Goal: Task Accomplishment & Management: Complete application form

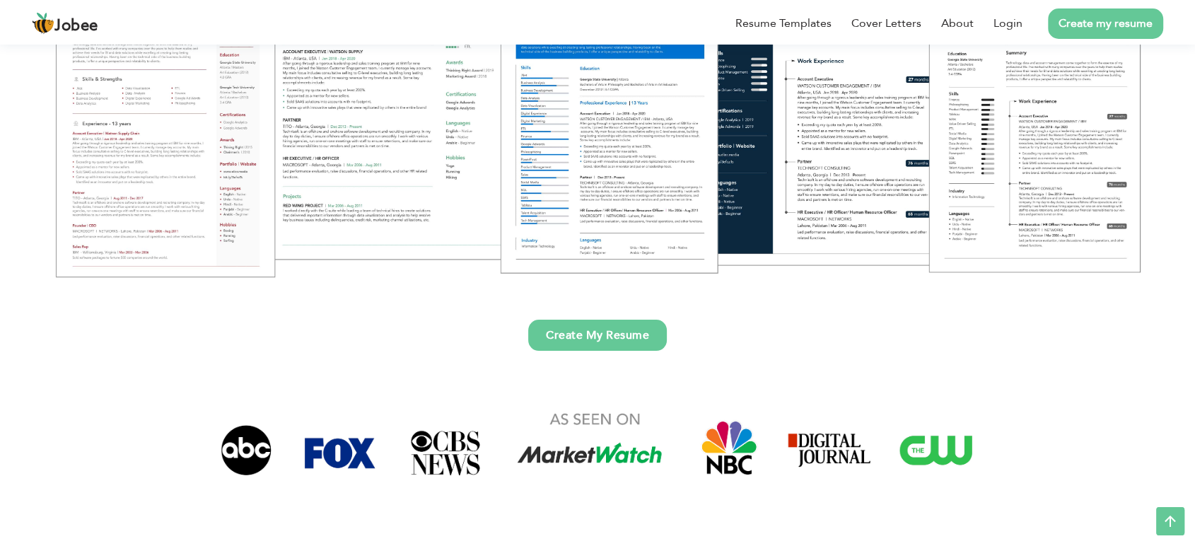
scroll to position [288, 0]
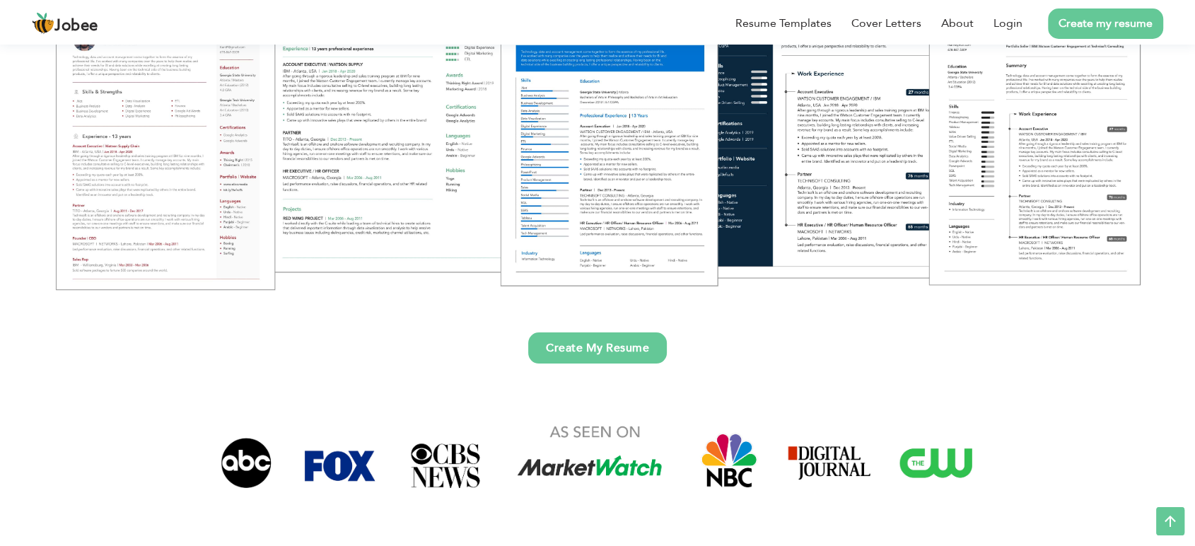
click at [598, 339] on link "Create My Resume" at bounding box center [597, 347] width 139 height 31
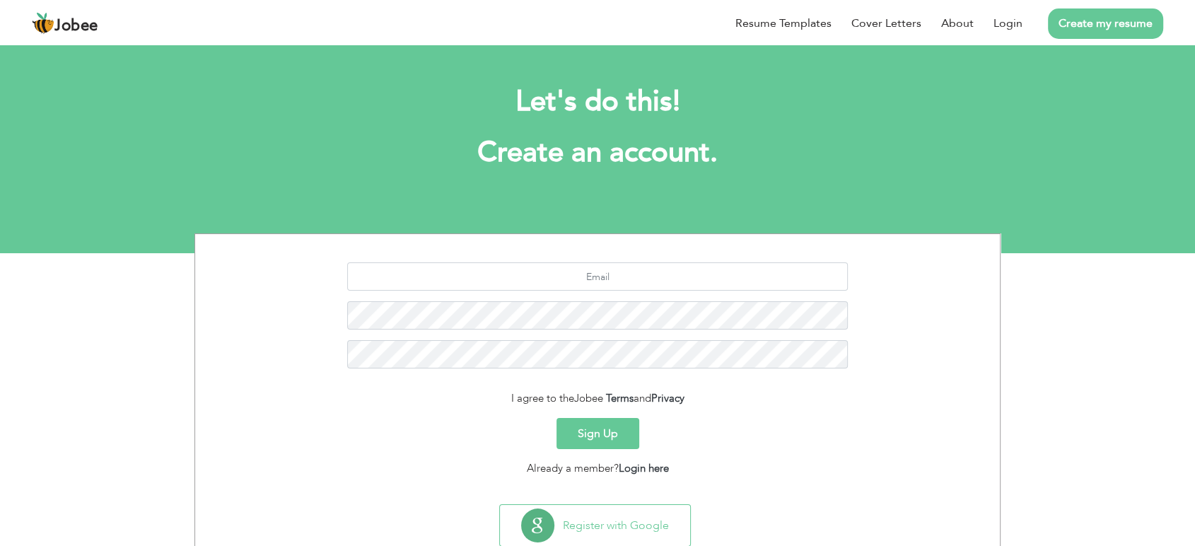
scroll to position [40, 0]
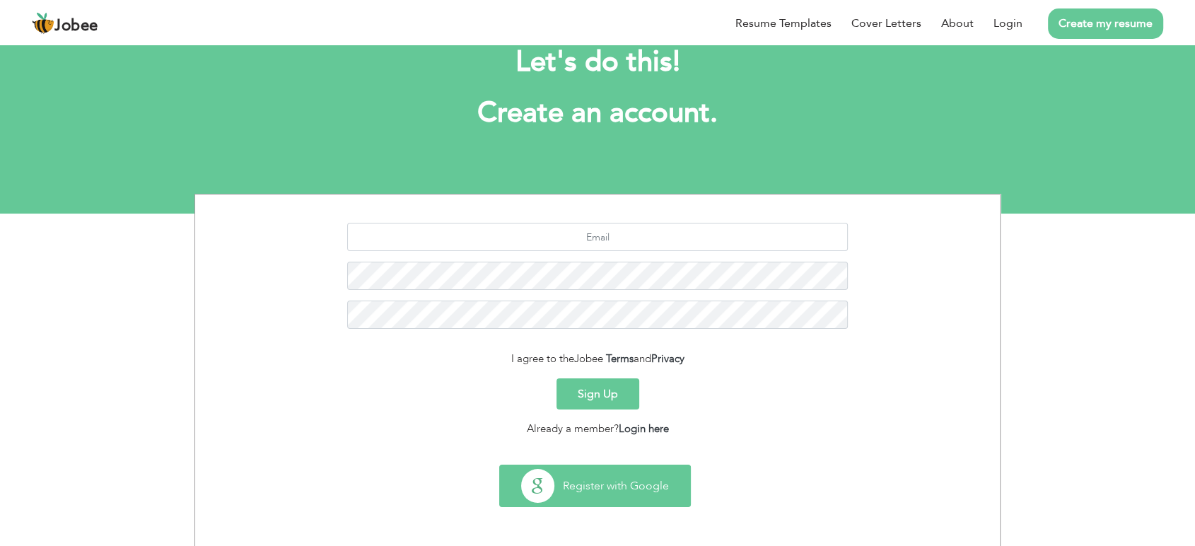
click at [646, 471] on button "Register with Google" at bounding box center [595, 485] width 190 height 41
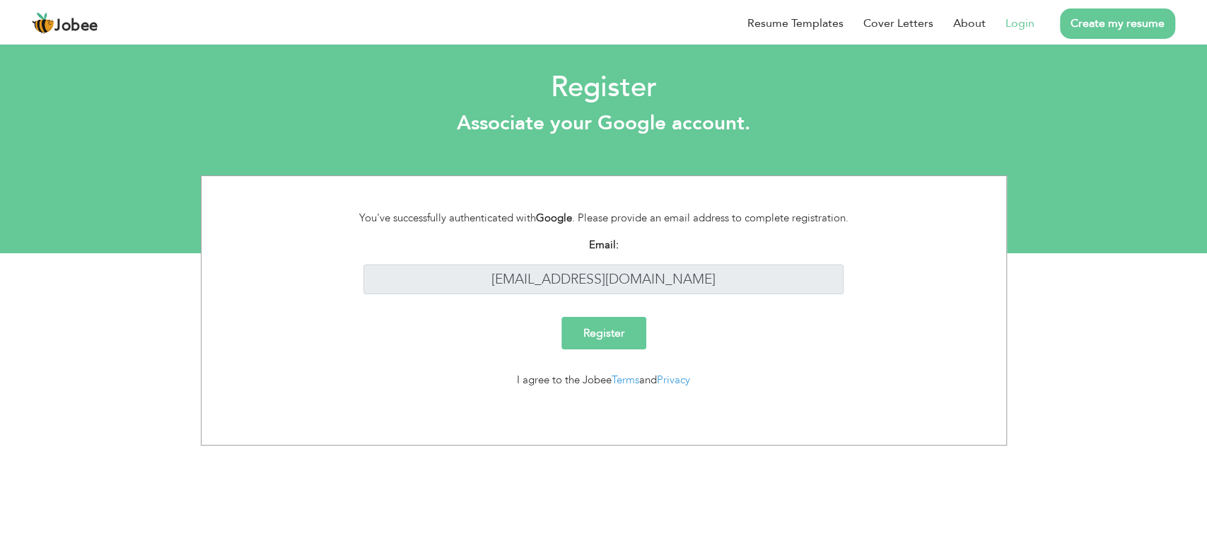
click at [632, 335] on input "Register" at bounding box center [604, 333] width 85 height 33
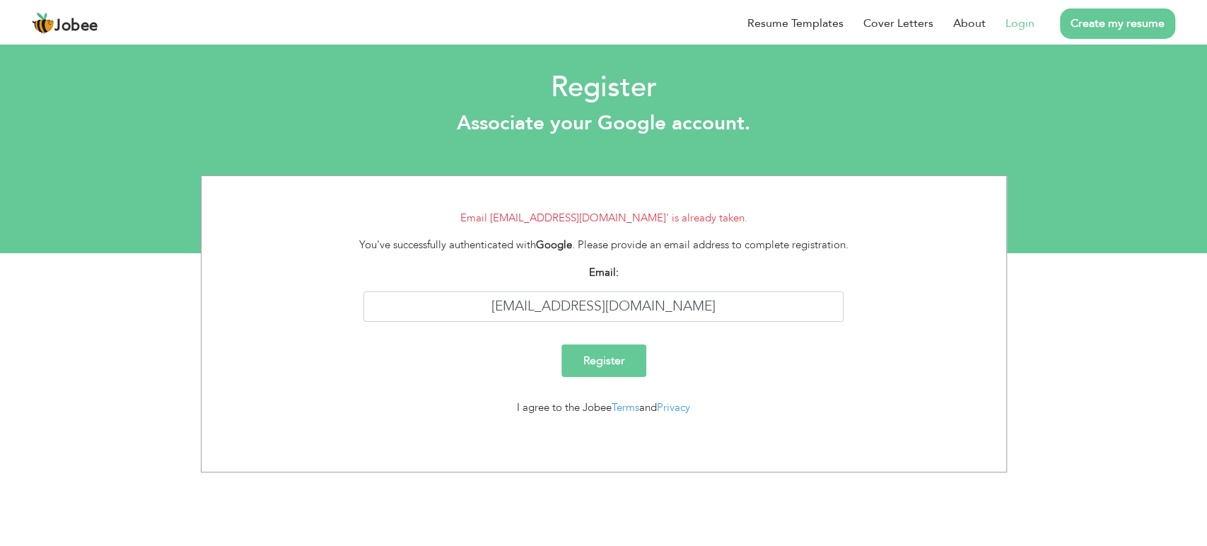
click at [1015, 26] on link "Login" at bounding box center [1020, 23] width 29 height 17
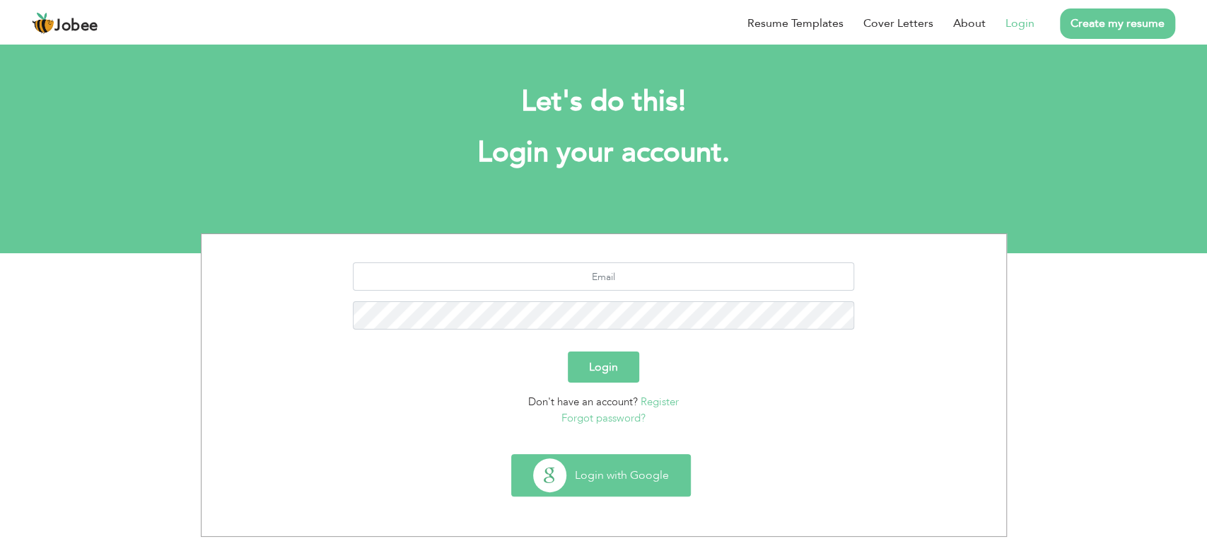
click at [636, 484] on button "Login with Google" at bounding box center [601, 475] width 178 height 41
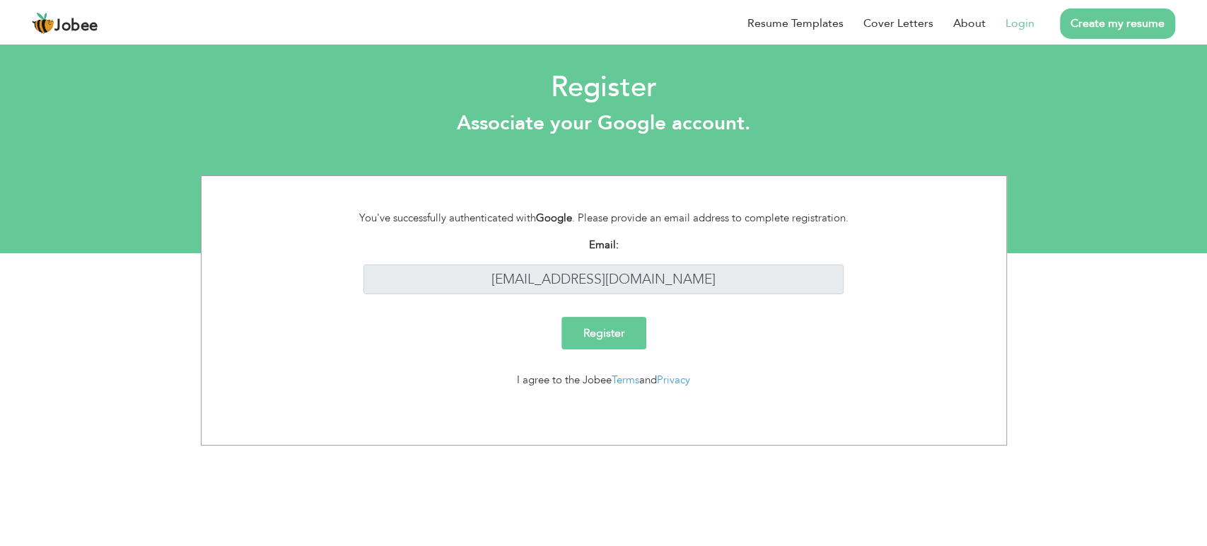
click at [616, 333] on input "Register" at bounding box center [604, 333] width 85 height 33
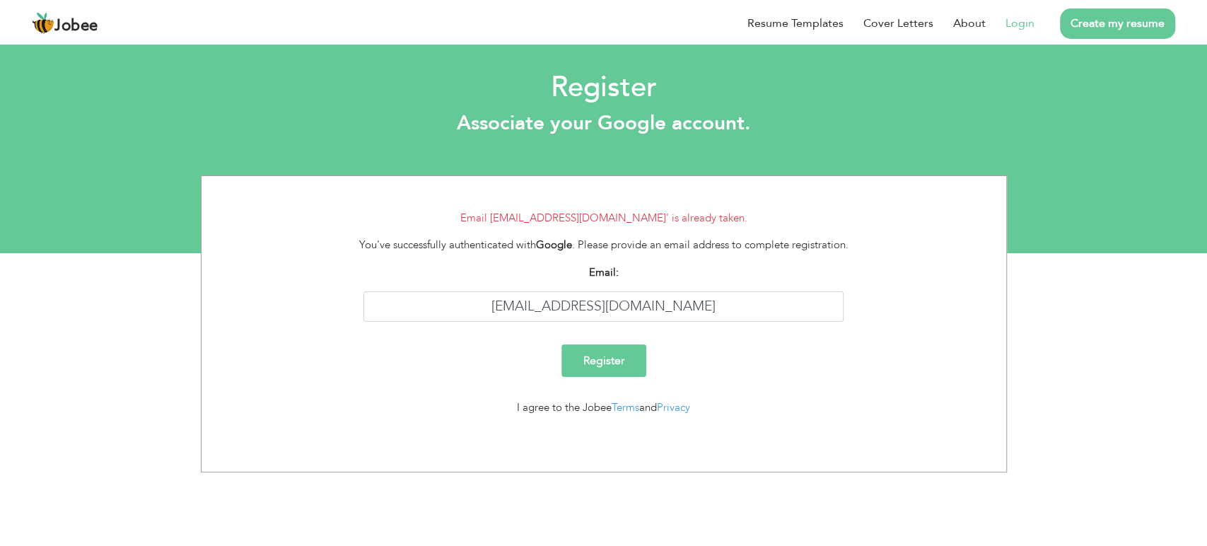
click at [605, 368] on input "Register" at bounding box center [604, 360] width 85 height 33
click at [789, 19] on link "Resume Templates" at bounding box center [796, 23] width 96 height 17
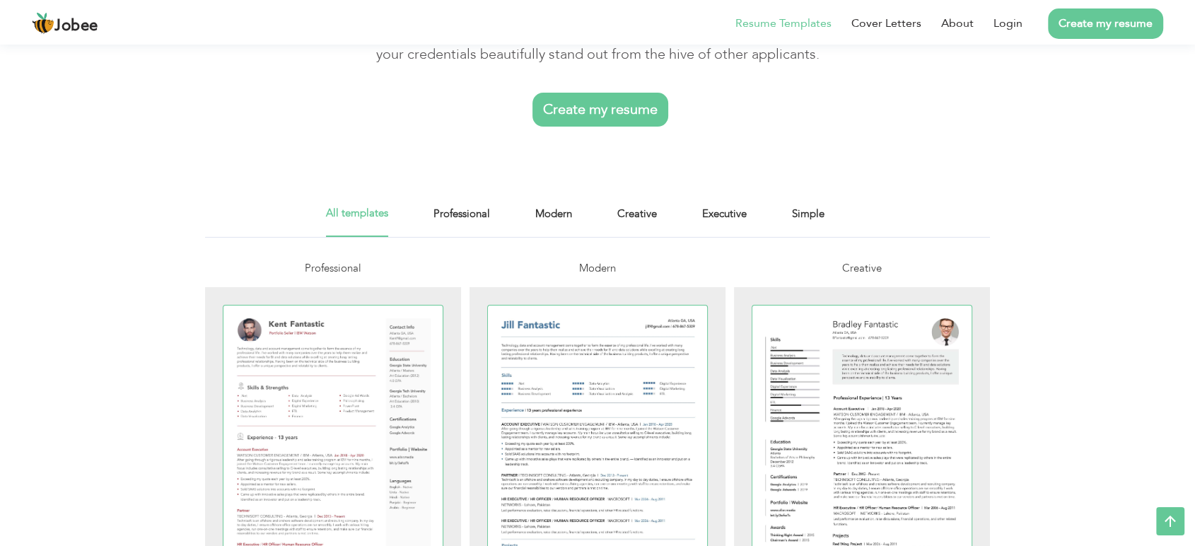
scroll to position [117, 0]
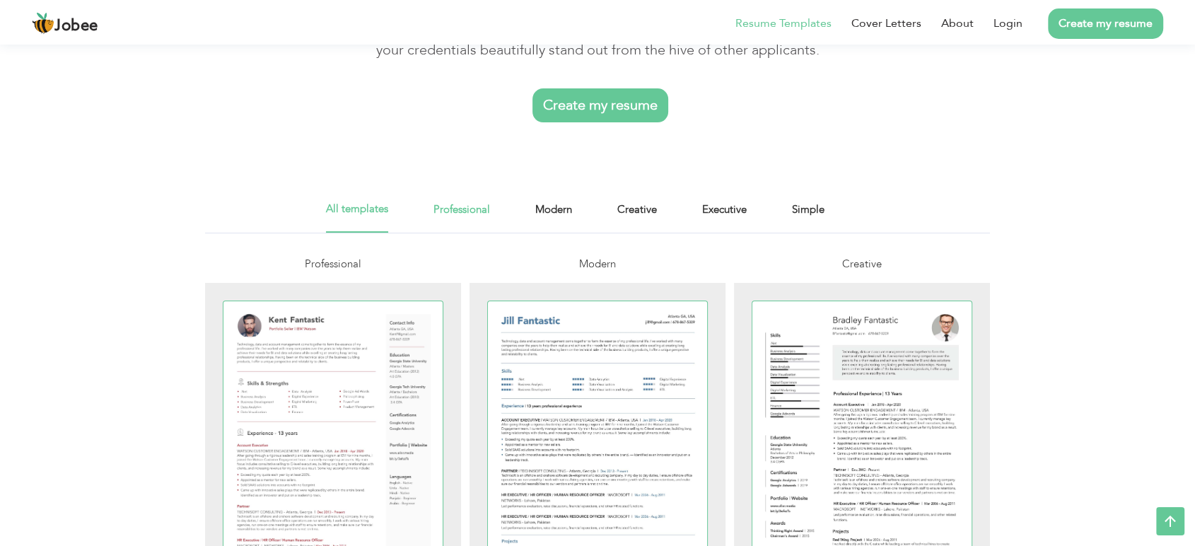
click at [467, 218] on link "Professional" at bounding box center [462, 217] width 57 height 32
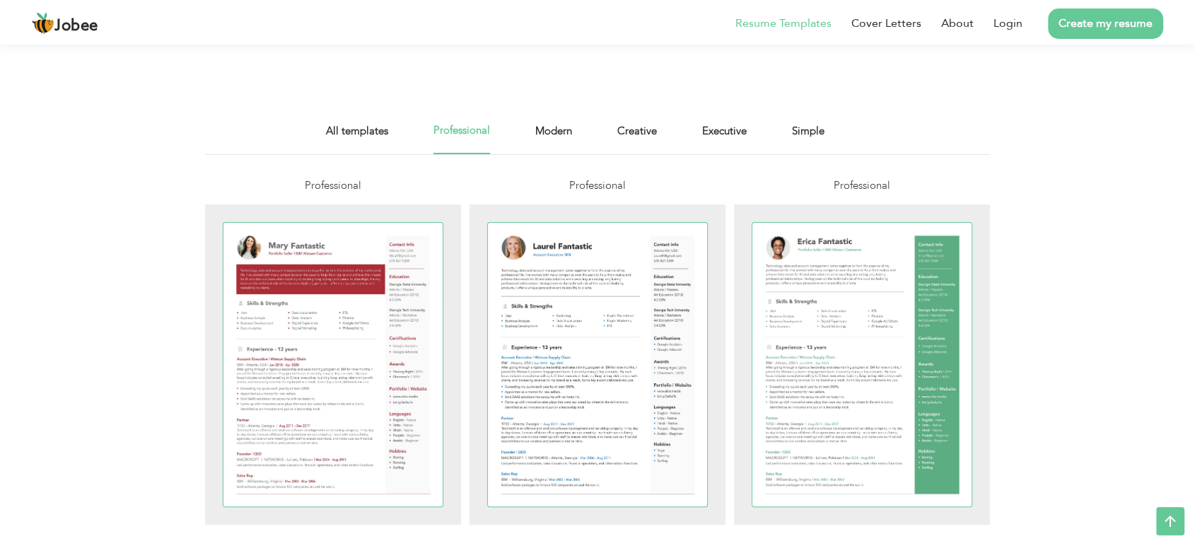
scroll to position [197, 0]
click at [595, 330] on div at bounding box center [597, 364] width 219 height 284
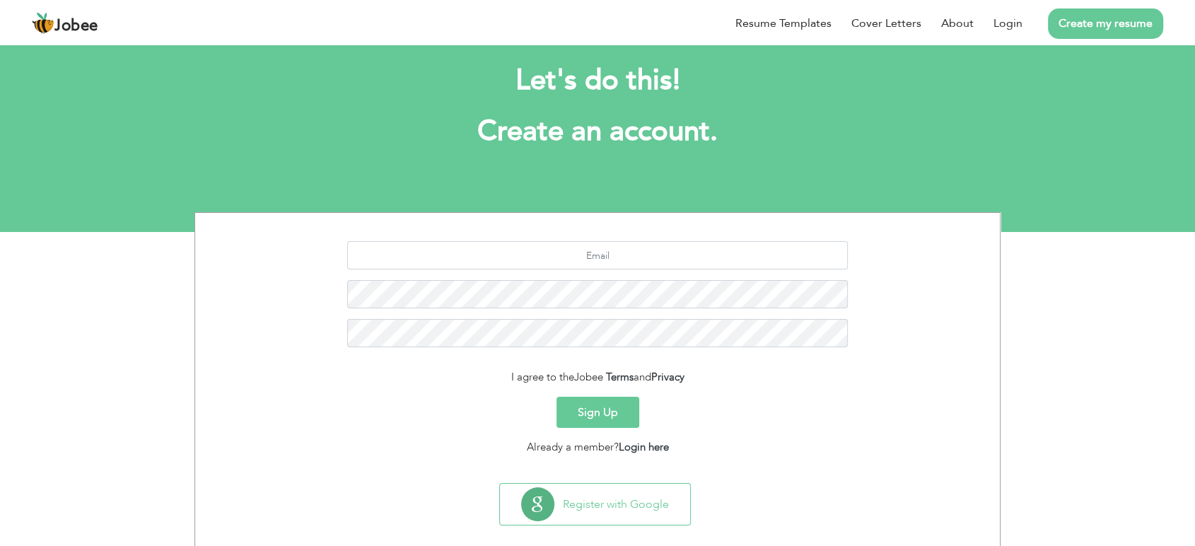
scroll to position [40, 0]
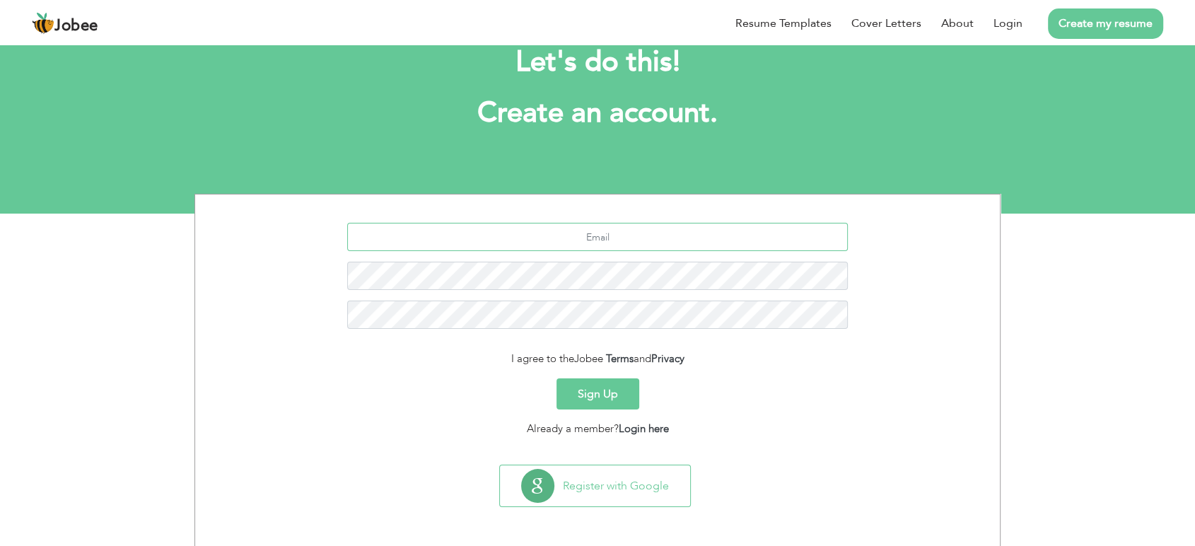
click at [616, 231] on input "text" at bounding box center [597, 237] width 501 height 28
click at [600, 388] on button "Sign Up" at bounding box center [598, 393] width 83 height 31
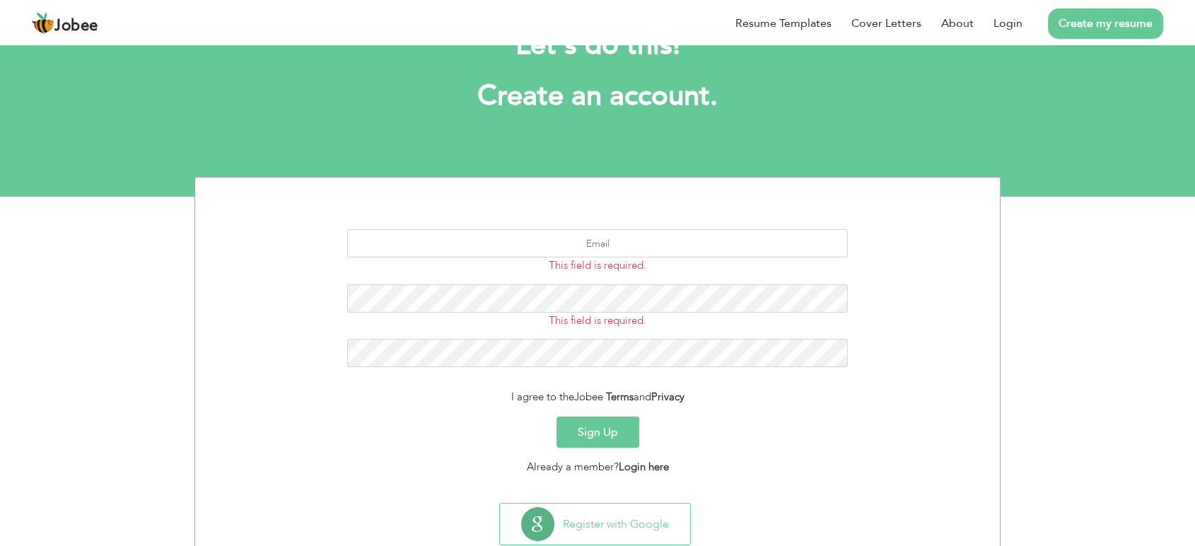
scroll to position [95, 0]
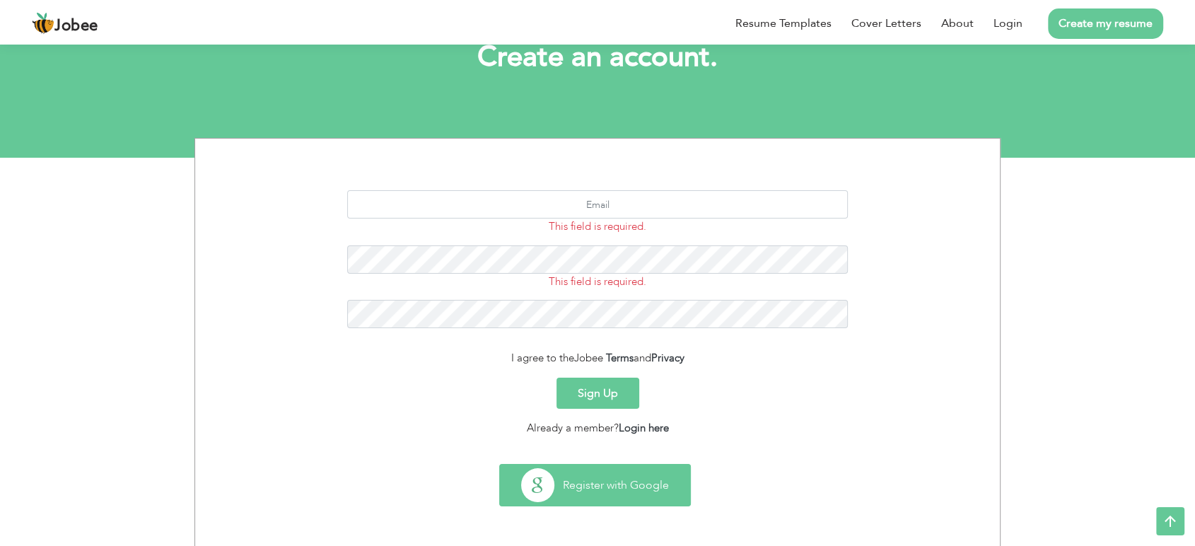
click at [617, 467] on button "Register with Google" at bounding box center [595, 485] width 190 height 41
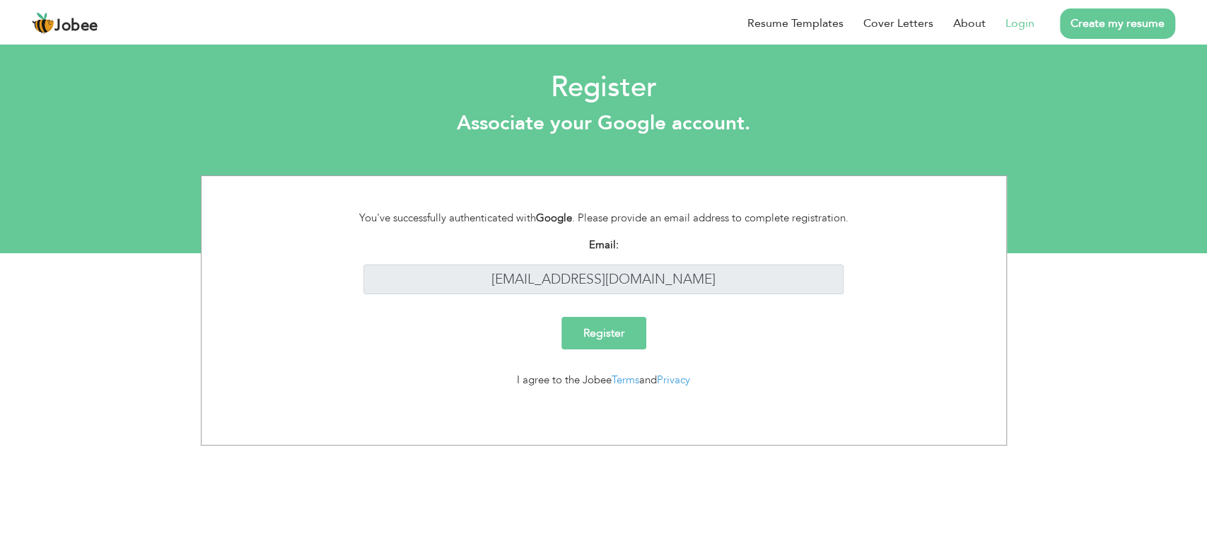
click at [623, 339] on input "Register" at bounding box center [604, 333] width 85 height 33
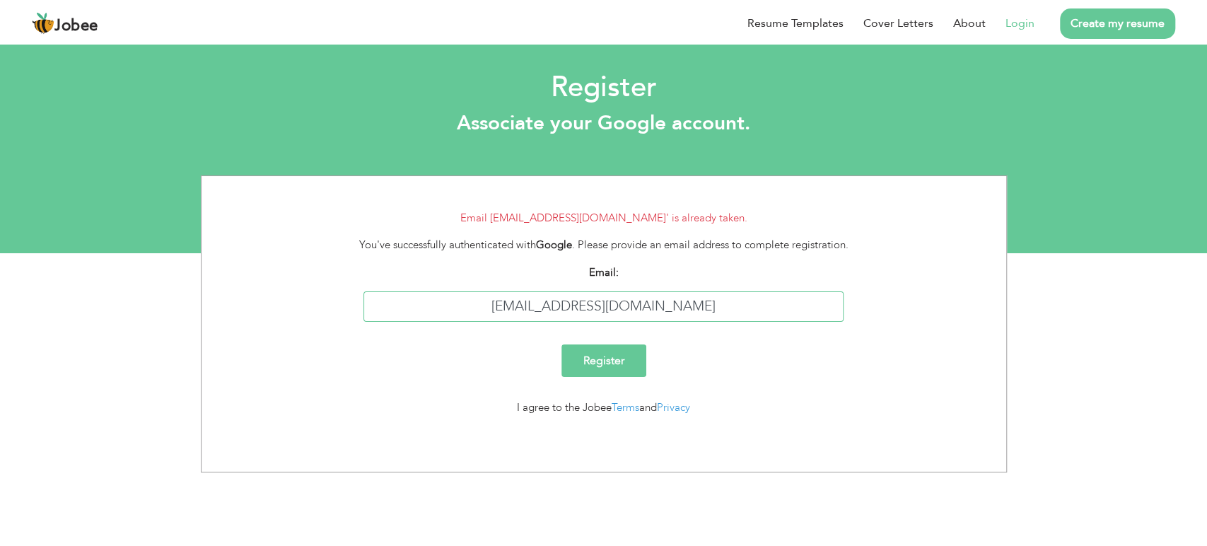
click at [720, 306] on input "[EMAIL_ADDRESS][DOMAIN_NAME]" at bounding box center [604, 306] width 480 height 30
click at [606, 306] on input "[EMAIL_ADDRESS][DOMAIN_NAME]" at bounding box center [604, 306] width 480 height 30
type input "[EMAIL_ADDRESS][DOMAIN_NAME]"
click at [628, 350] on input "Register" at bounding box center [604, 360] width 85 height 33
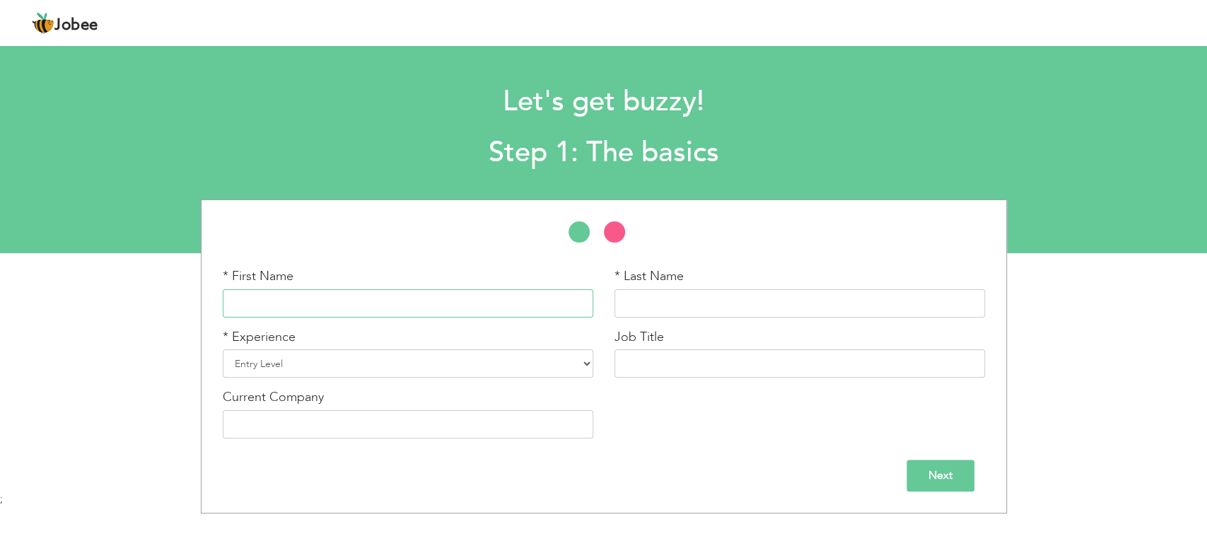
click at [515, 296] on input "text" at bounding box center [408, 303] width 371 height 28
type input "[PERSON_NAME]"
type input "mughal"
click at [406, 365] on select "Entry Level Less than 1 Year 1 Year 2 Years 3 Years 4 Years 5 Years 6 Years 7 Y…" at bounding box center [408, 363] width 371 height 28
select select "2"
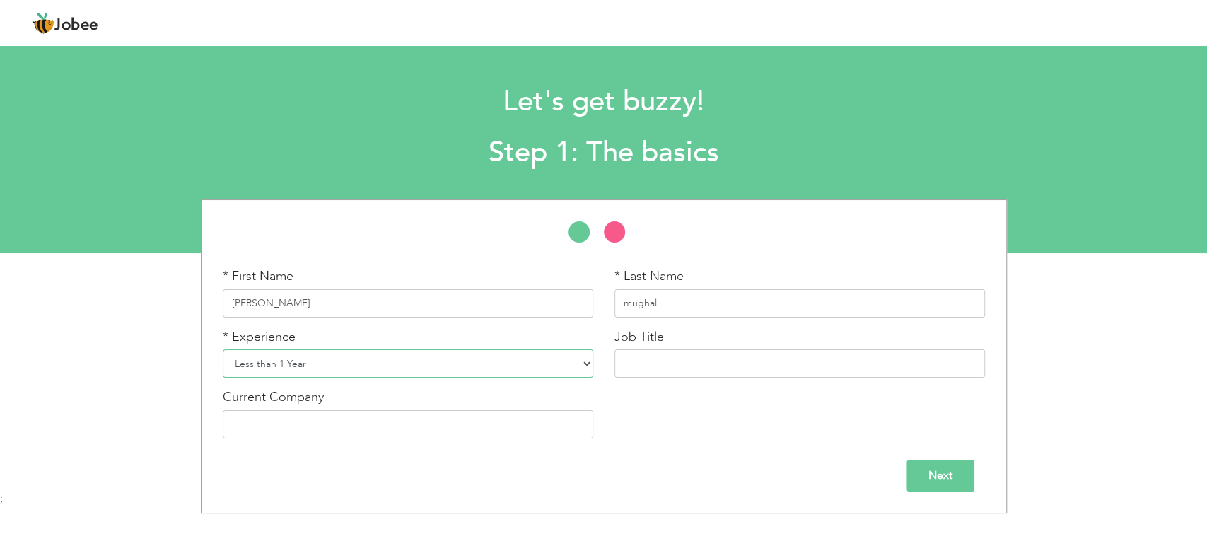
click at [223, 349] on select "Entry Level Less than 1 Year 1 Year 2 Years 3 Years 4 Years 5 Years 6 Years 7 Y…" at bounding box center [408, 363] width 371 height 28
click at [652, 363] on input "text" at bounding box center [800, 363] width 371 height 28
type input "Meta Ads Expert"
click at [480, 434] on input "text" at bounding box center [408, 424] width 371 height 28
click at [932, 479] on input "Next" at bounding box center [941, 476] width 68 height 32
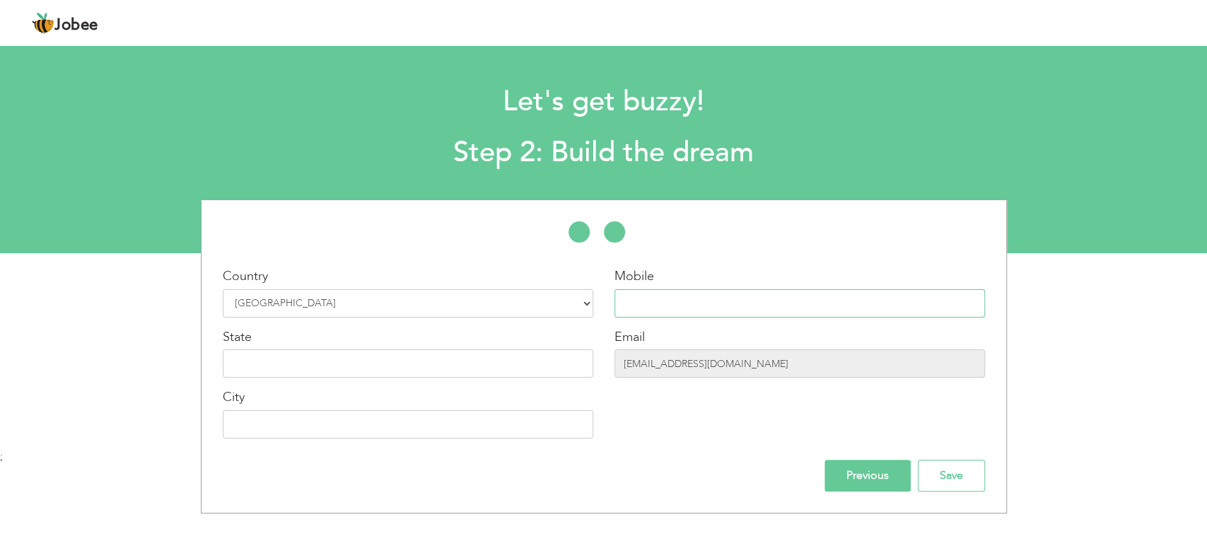
click at [687, 304] on input "text" at bounding box center [800, 303] width 371 height 28
type input "03117918605"
type input "[GEOGRAPHIC_DATA]"
click at [484, 372] on input "text" at bounding box center [408, 363] width 371 height 28
type input "[GEOGRAPHIC_DATA]"
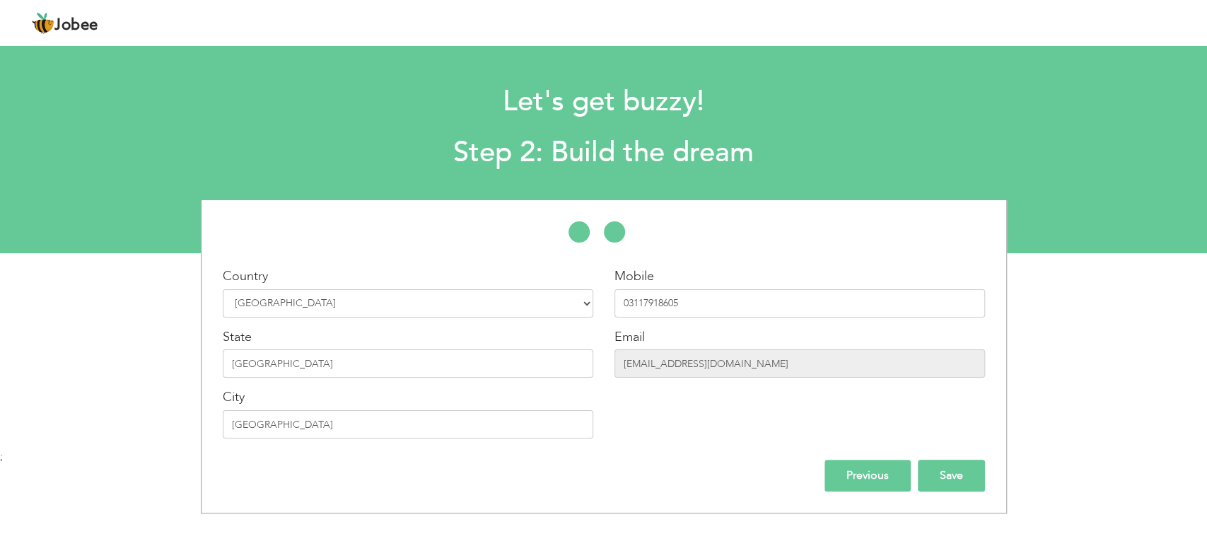
click at [948, 477] on input "Save" at bounding box center [951, 476] width 67 height 32
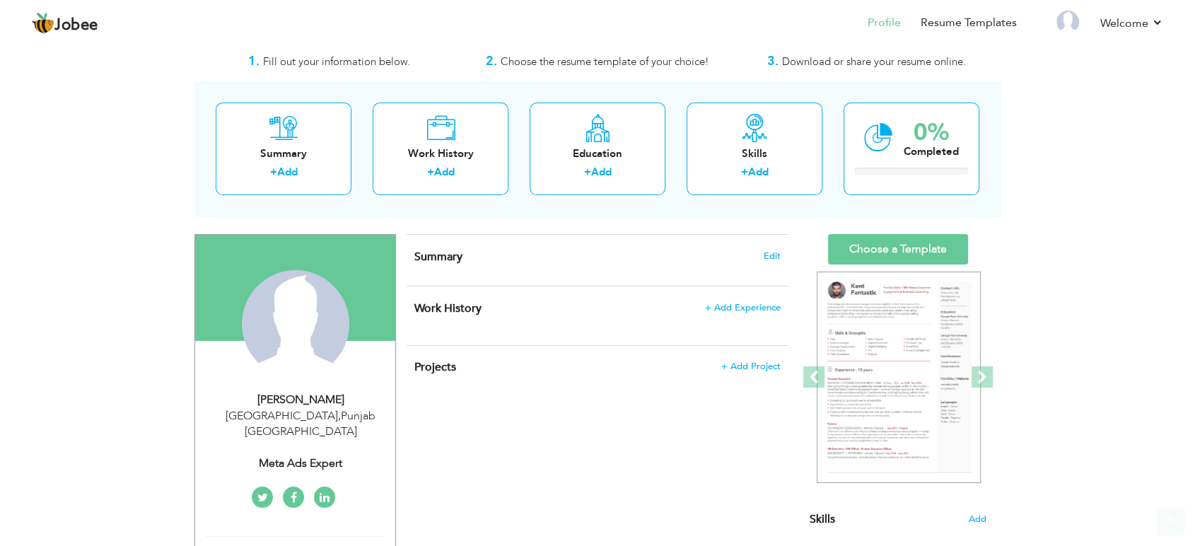
scroll to position [29, 0]
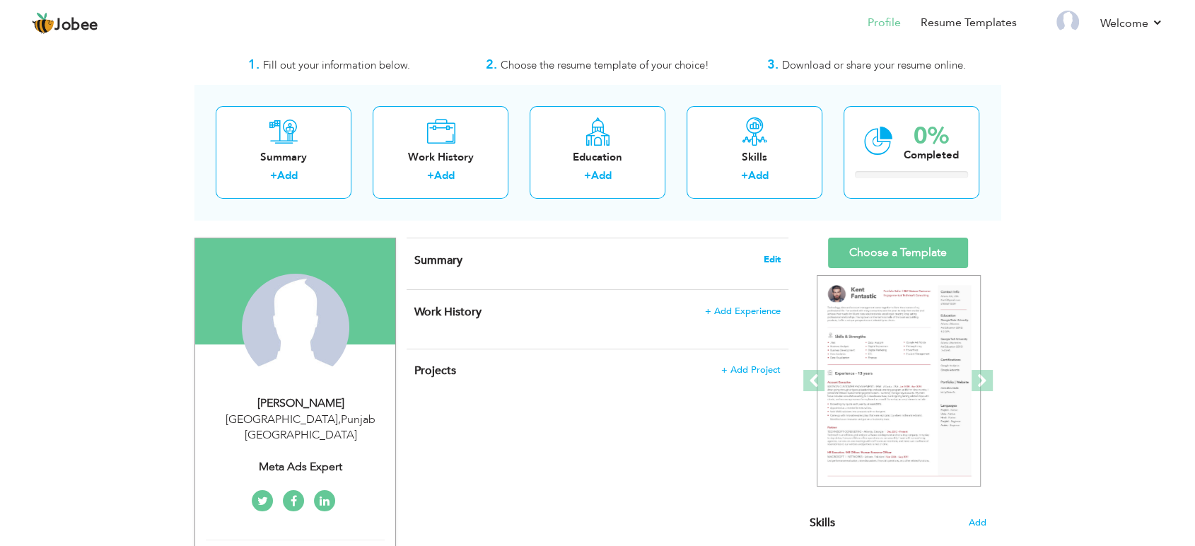
click at [776, 256] on span "Edit" at bounding box center [772, 260] width 17 height 10
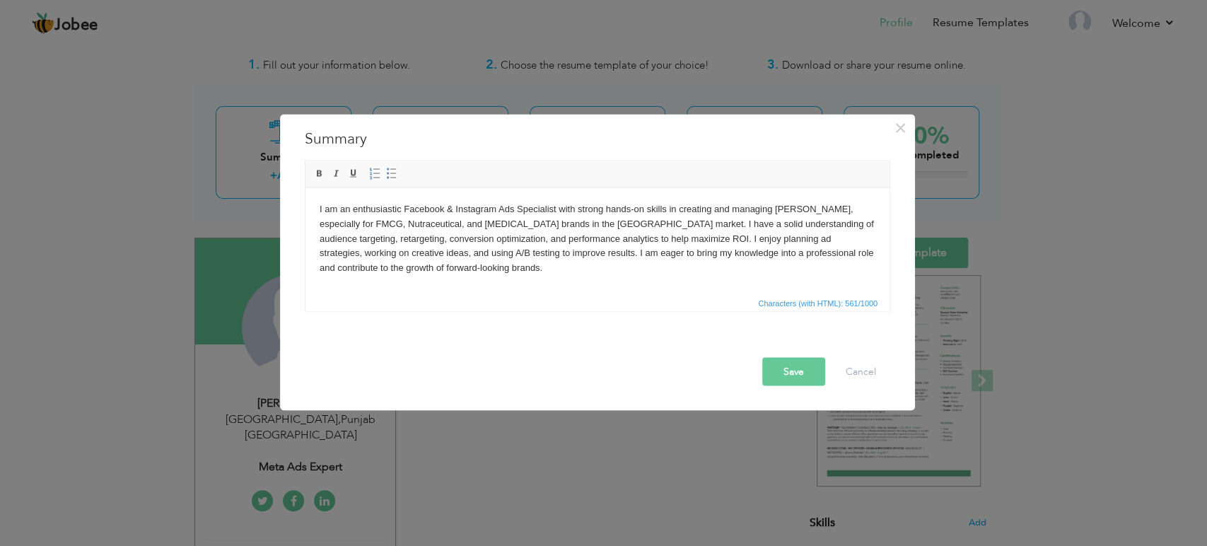
click at [796, 368] on button "Save" at bounding box center [793, 372] width 63 height 28
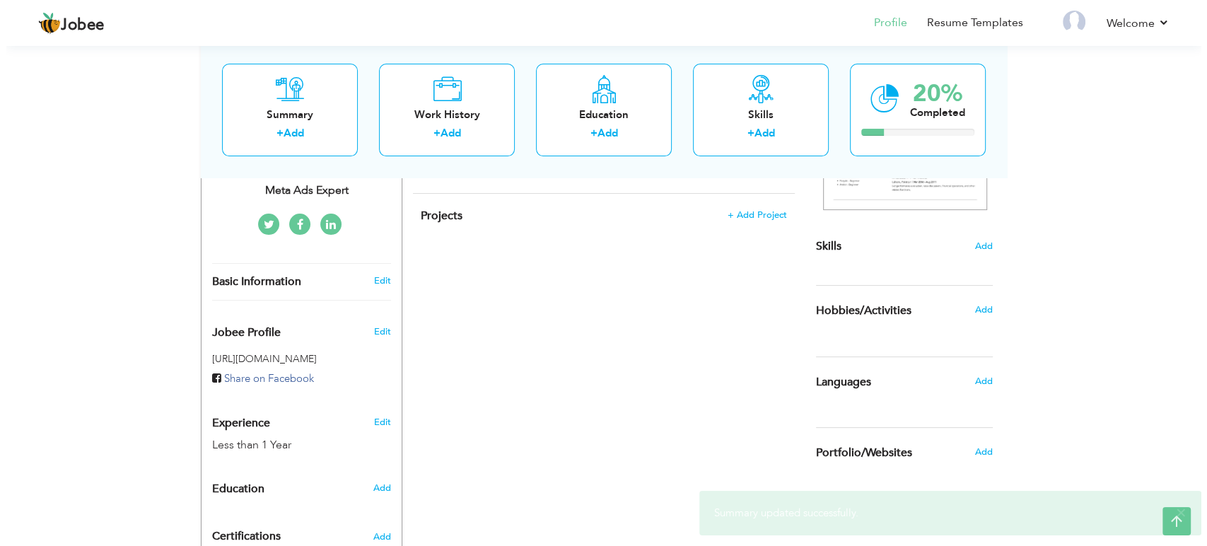
scroll to position [318, 0]
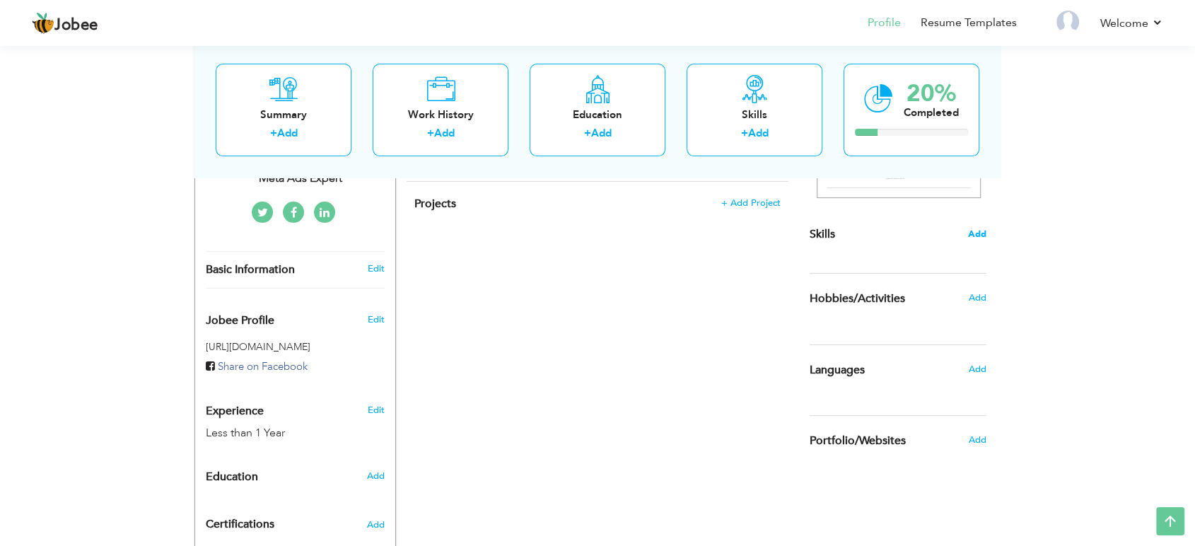
click at [980, 231] on span "Add" at bounding box center [977, 234] width 18 height 13
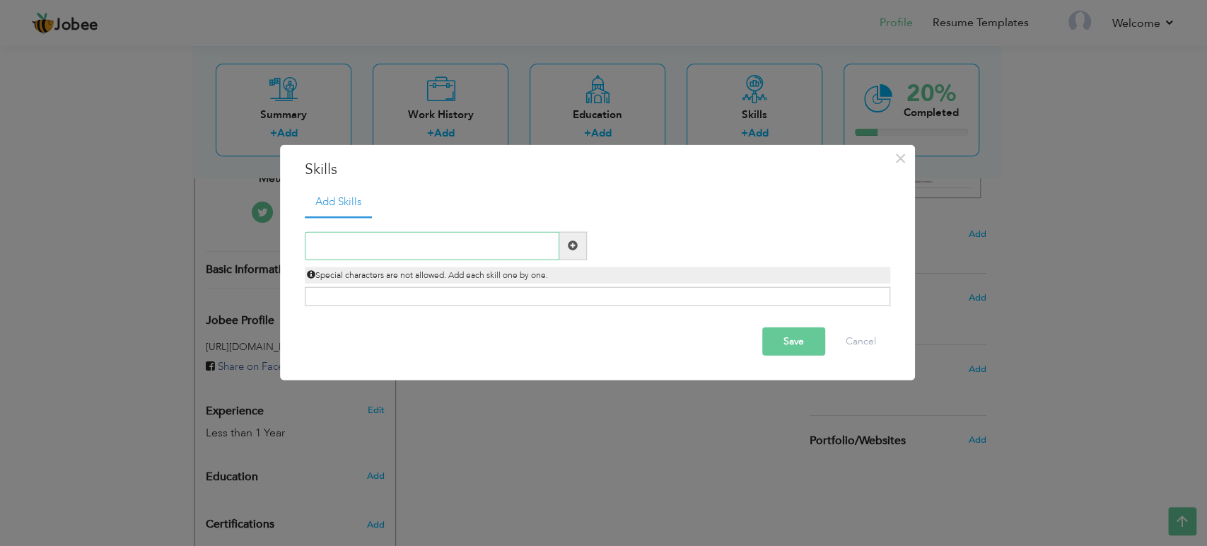
click at [518, 243] on input "text" at bounding box center [432, 245] width 255 height 28
paste input "Facebook & Instagram Ads Manager Audience Researc"
type input "Facebook & Instagram Ads Manager Audience Researc"
click at [574, 243] on span at bounding box center [573, 245] width 10 height 10
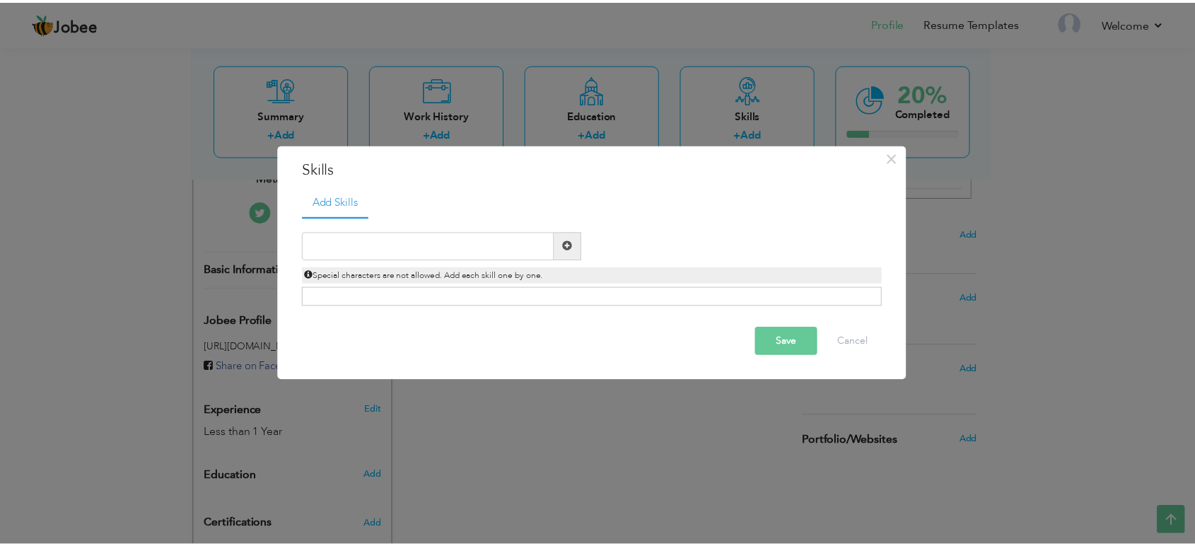
scroll to position [0, 0]
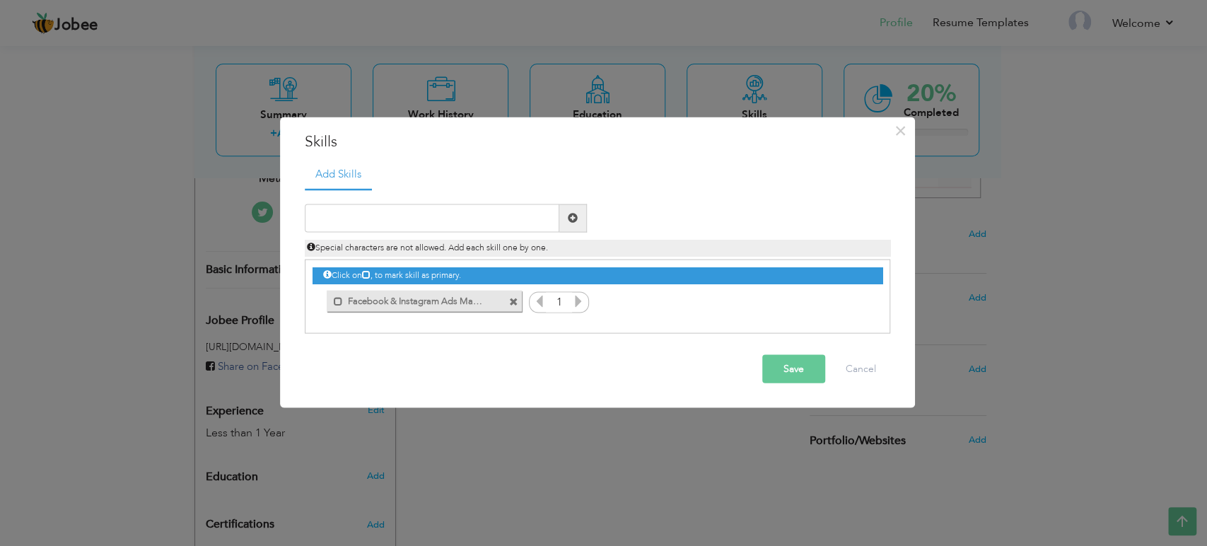
click at [576, 303] on icon at bounding box center [578, 300] width 13 height 13
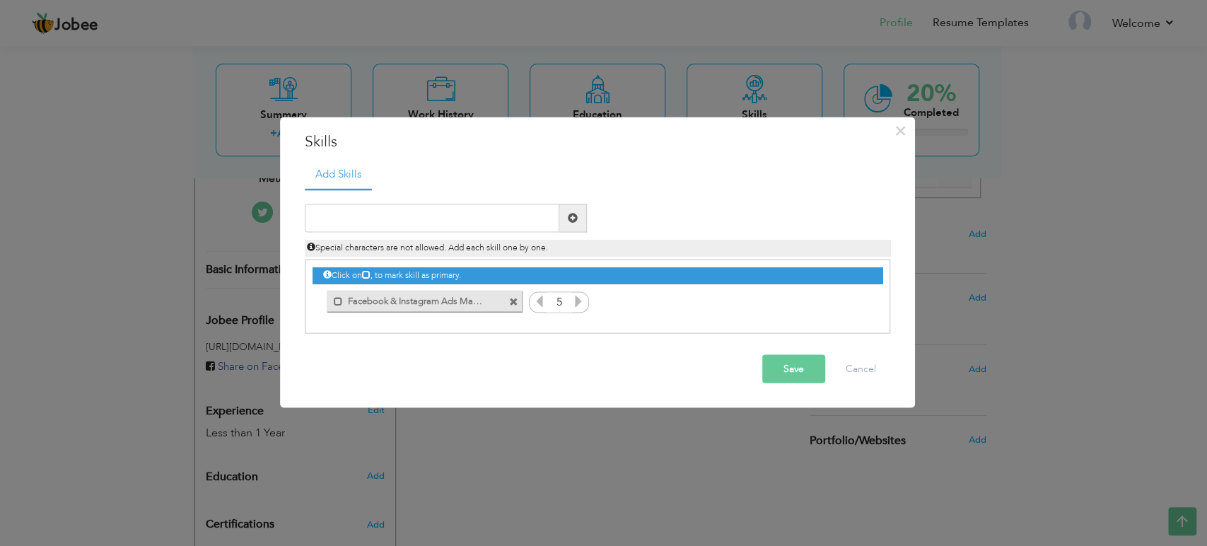
click at [576, 303] on icon at bounding box center [578, 300] width 13 height 13
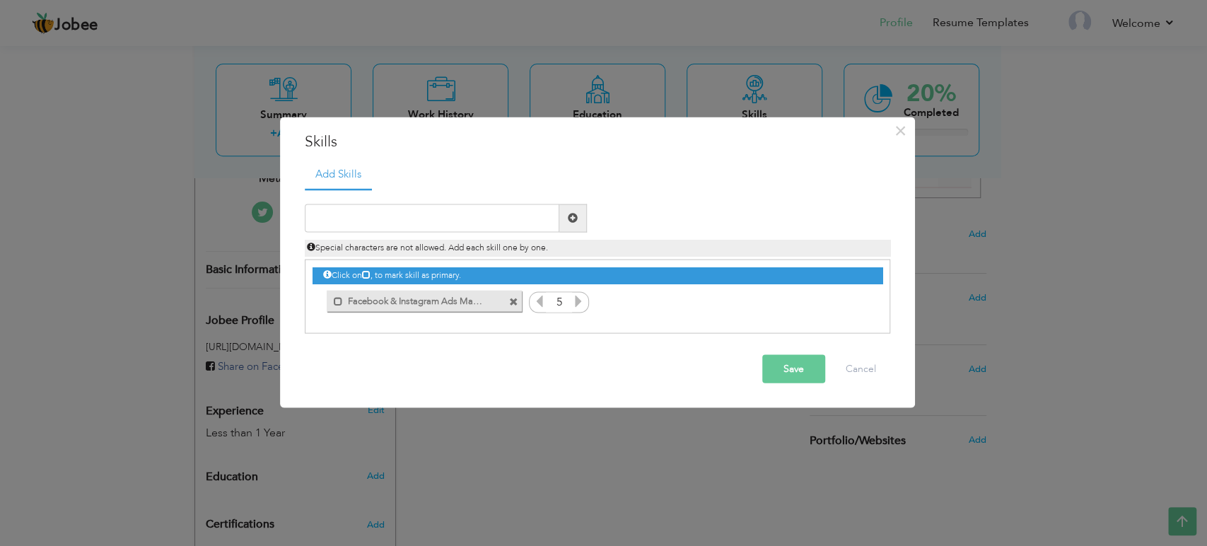
click at [576, 303] on icon at bounding box center [578, 300] width 13 height 13
click at [515, 304] on span at bounding box center [513, 302] width 9 height 9
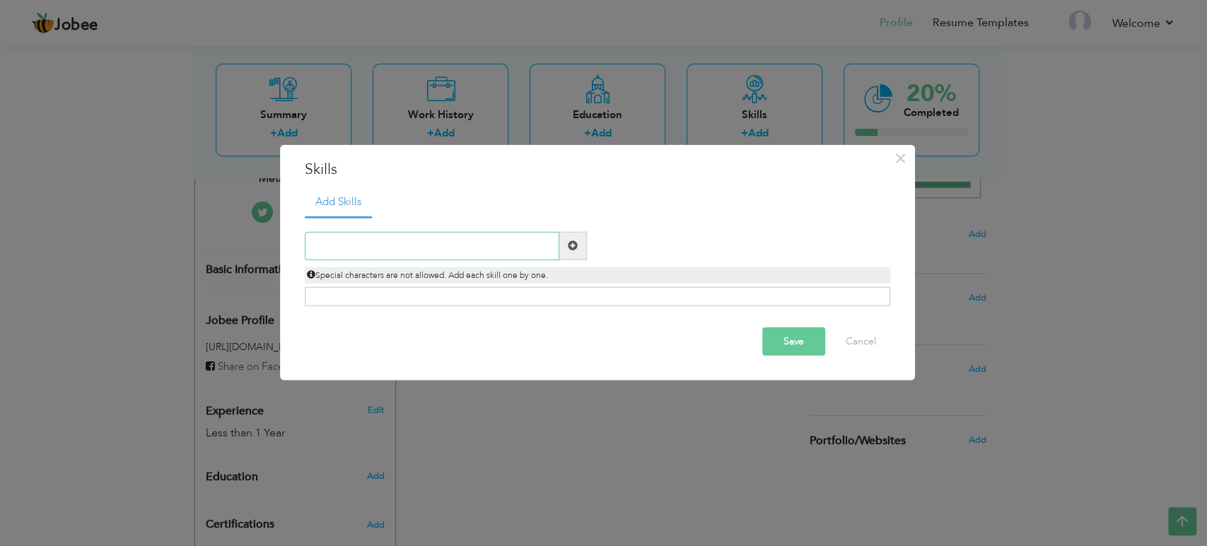
click at [467, 244] on input "text" at bounding box center [432, 245] width 255 height 28
paste input "Facebook & Instagram Ads Manager"
type input "Facebook & Instagram Ads Manager"
click at [577, 250] on span at bounding box center [573, 245] width 10 height 10
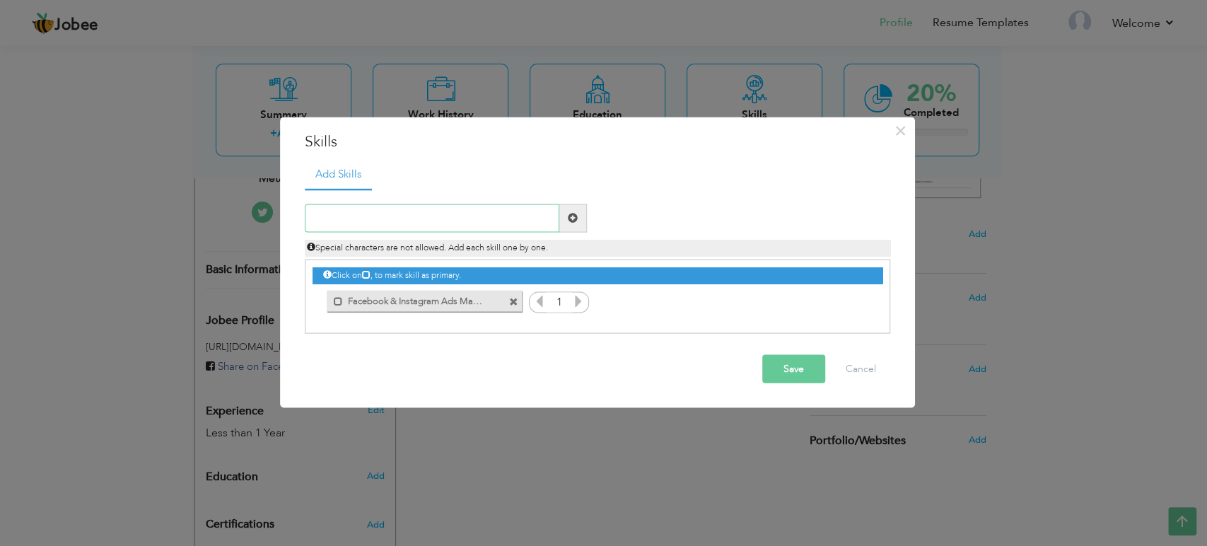
click at [500, 216] on input "text" at bounding box center [432, 218] width 255 height 28
paste input "Audience Research & Segmentation"
type input "Audience Research & Segmentation"
click at [574, 223] on span at bounding box center [573, 218] width 10 height 10
click at [518, 213] on input "text" at bounding box center [432, 218] width 255 height 28
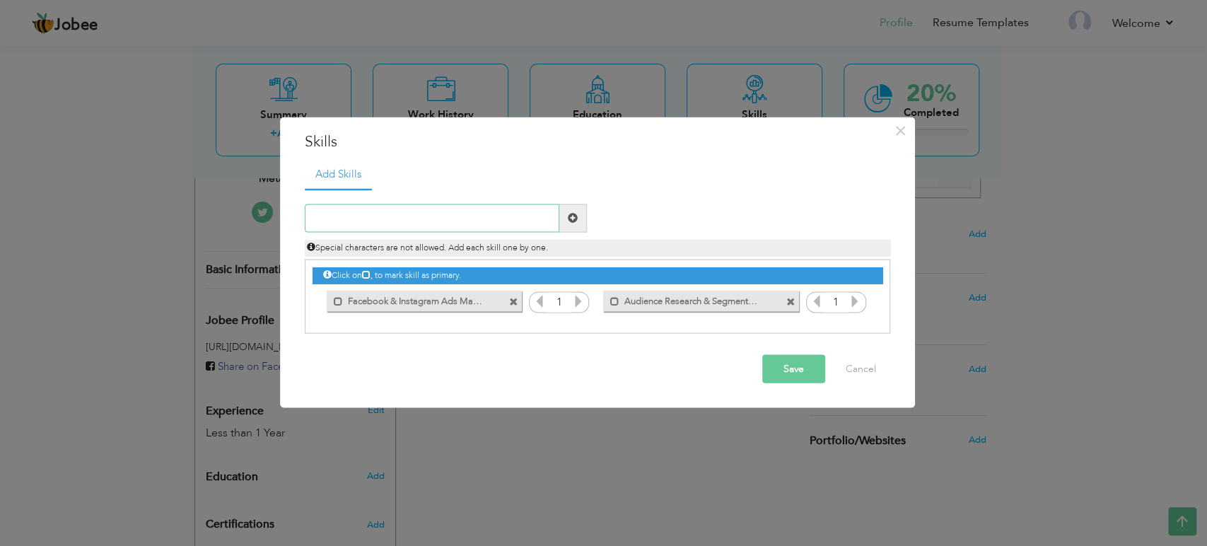
paste input "Ad Copywriting & Creative Design Collaboration"
type input "Ad Copywriting & Creative Design Collaboration"
click at [566, 218] on span at bounding box center [573, 218] width 28 height 28
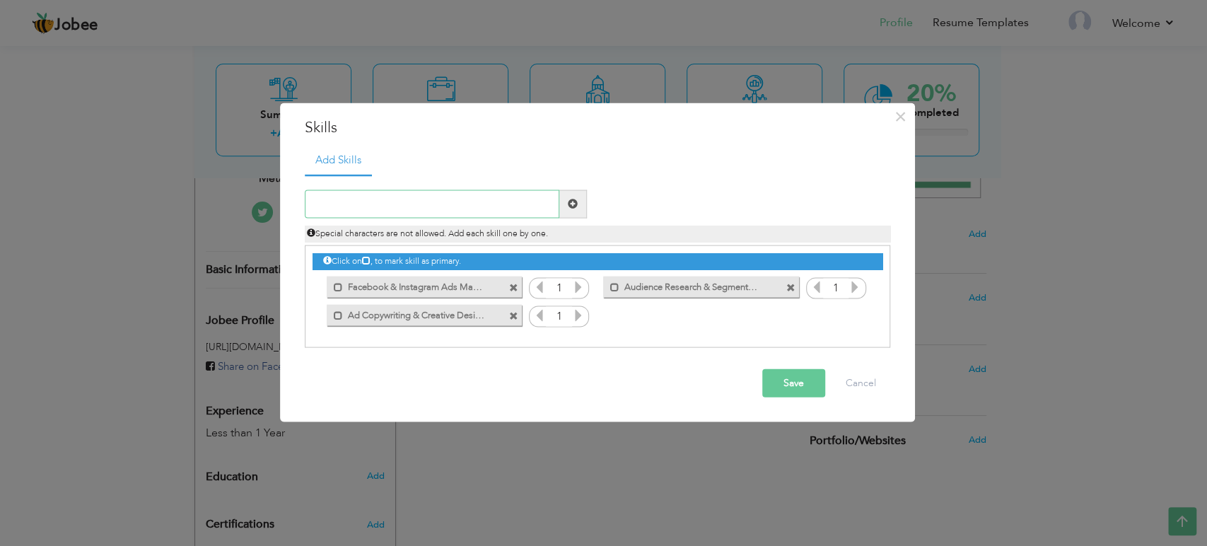
click at [476, 195] on input "text" at bounding box center [432, 204] width 255 height 28
paste input "CTR, CPM & CPC Analysis"
type input "CTR, CPM & CPC Analysis"
click at [573, 191] on span at bounding box center [573, 204] width 28 height 28
click at [447, 195] on input "text" at bounding box center [432, 204] width 255 height 28
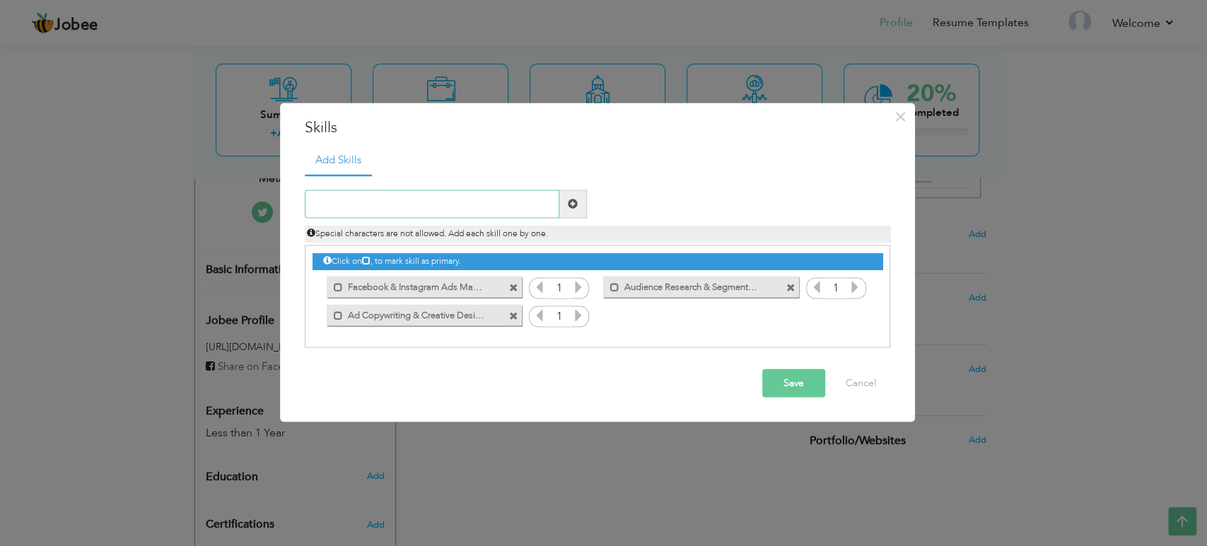
paste input "Facebook & Instagram Ads Manager"
type input "Facebook & Instagram Ads Manager"
click at [574, 209] on span at bounding box center [573, 204] width 10 height 10
click at [500, 216] on input "text" at bounding box center [432, 204] width 255 height 28
paste input "Audience Research & Segmentation"
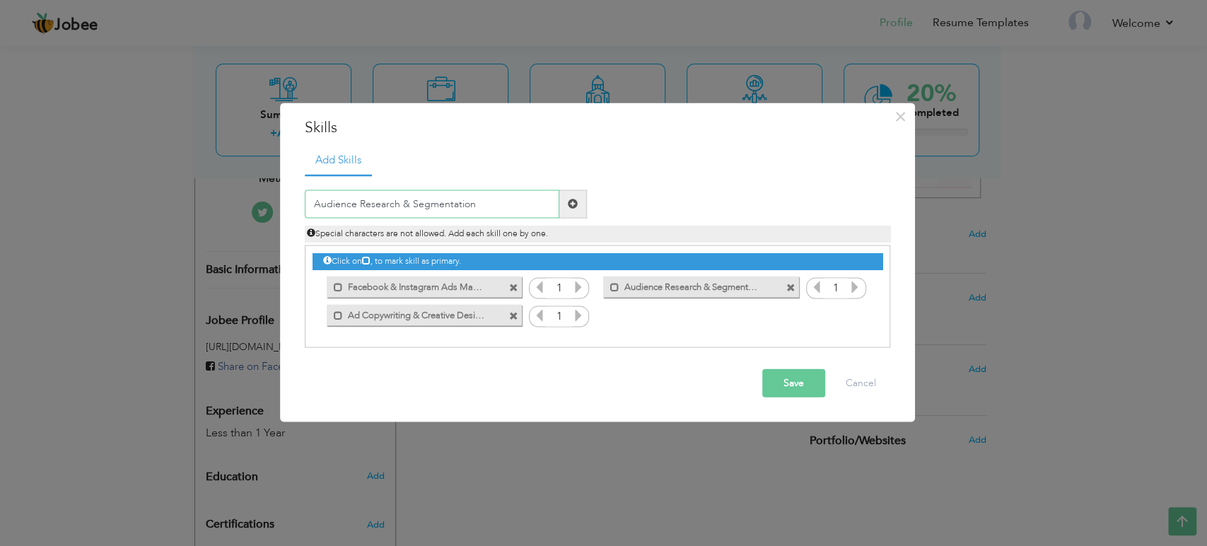
type input "Audience Research & Segmentation"
click at [575, 209] on span at bounding box center [573, 204] width 10 height 10
click at [472, 194] on input "text" at bounding box center [432, 204] width 255 height 28
paste input "Retargeting & Conversion Optimization"
type input "Retargeting & Conversion Optimization"
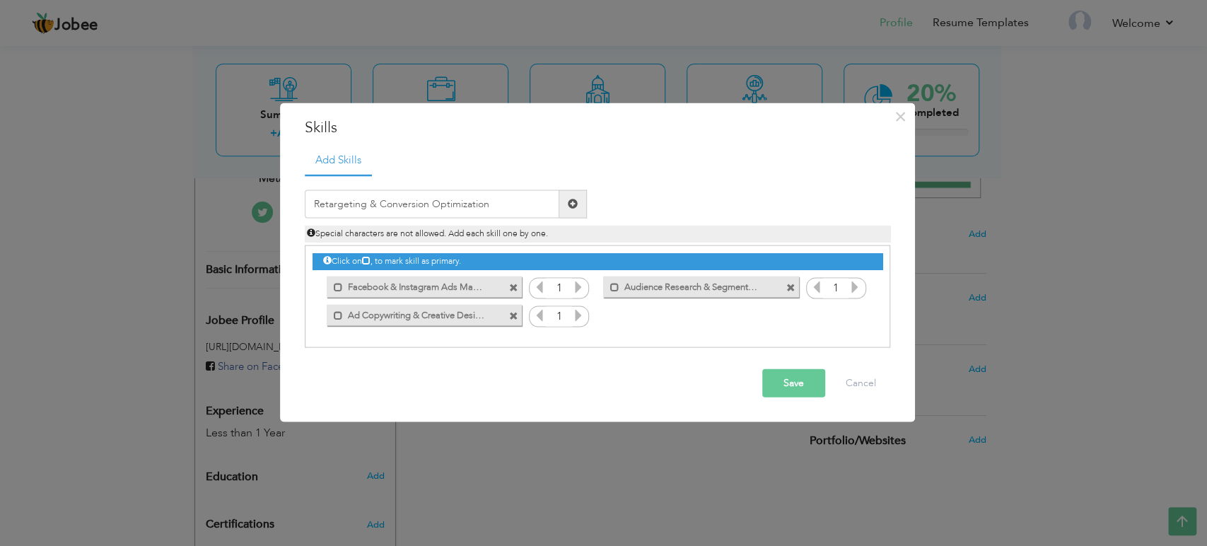
click at [560, 202] on span at bounding box center [573, 204] width 28 height 28
click at [513, 203] on input "text" at bounding box center [432, 204] width 255 height 28
paste input "CTR, CPM, CPC & ROI Analysis"
type input "CTR, CPM, CPC & ROI Analysis"
click at [569, 204] on span at bounding box center [573, 204] width 10 height 10
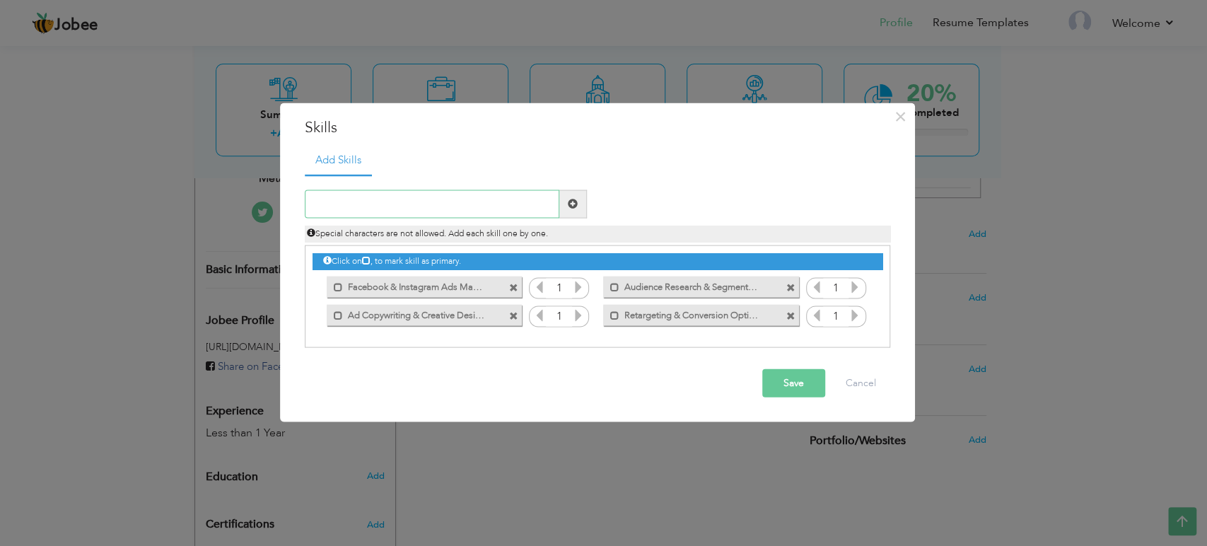
click at [463, 200] on input "text" at bounding box center [432, 204] width 255 height 28
paste input "Ad Copywriting & Creative Collaboration"
type input "Ad Copywriting & Creative Collaboration"
click at [568, 211] on span at bounding box center [573, 204] width 28 height 28
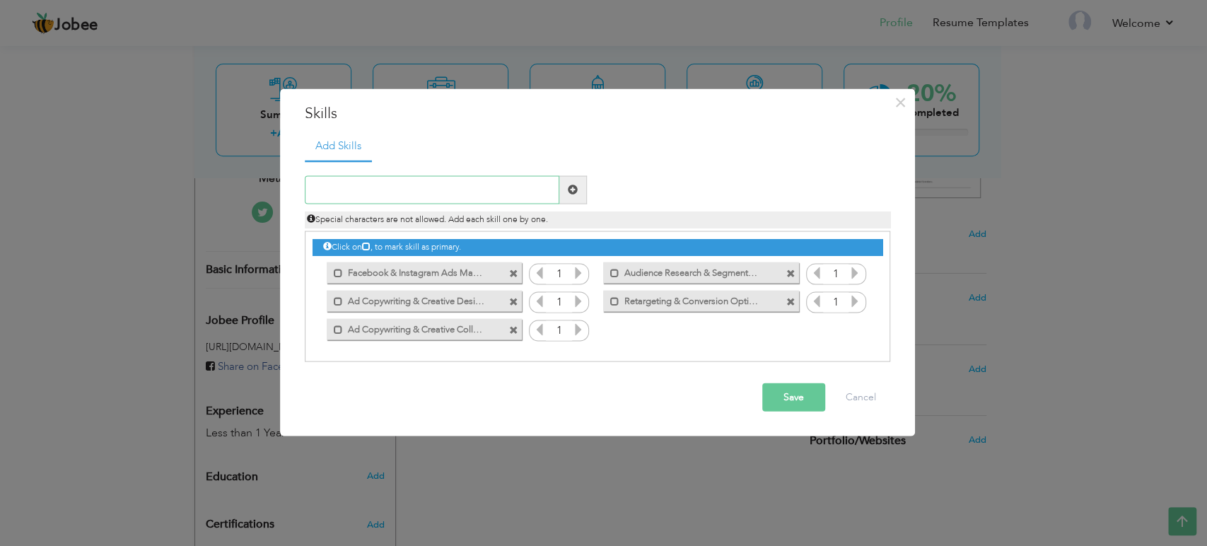
click at [483, 189] on input "text" at bounding box center [432, 189] width 255 height 28
paste input "Campaign Performance Reporting"
type input "Campaign Performance Reporting"
click at [571, 200] on span at bounding box center [573, 189] width 28 height 28
click at [470, 185] on input "text" at bounding box center [432, 189] width 255 height 28
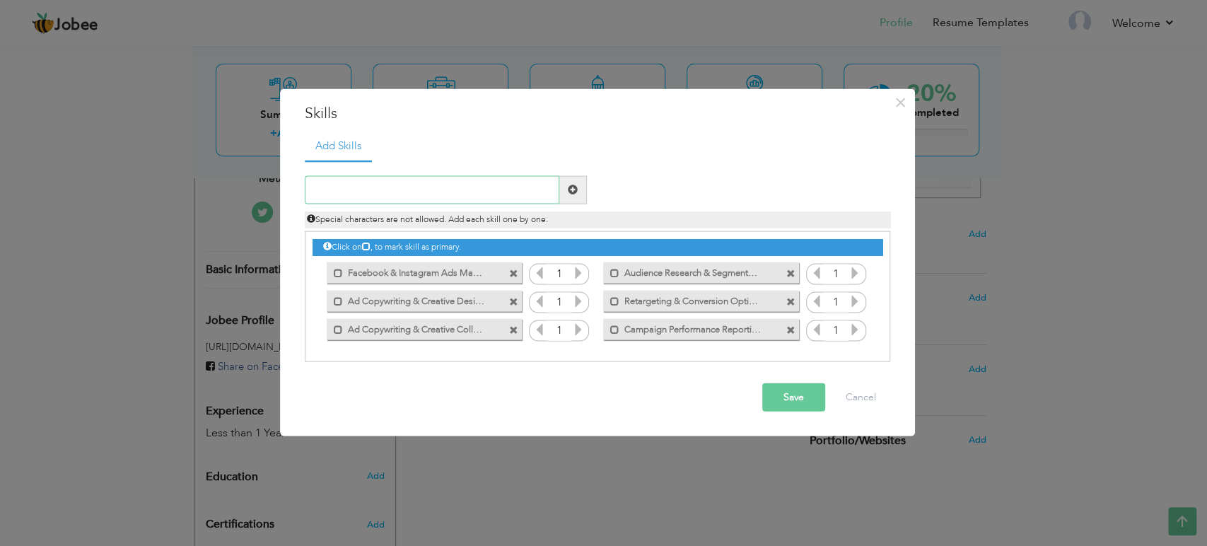
paste input "A/B Testing for Ads & Audiences"
type input "A/B Testing for Ads & Audiences"
click at [563, 194] on span at bounding box center [573, 189] width 28 height 28
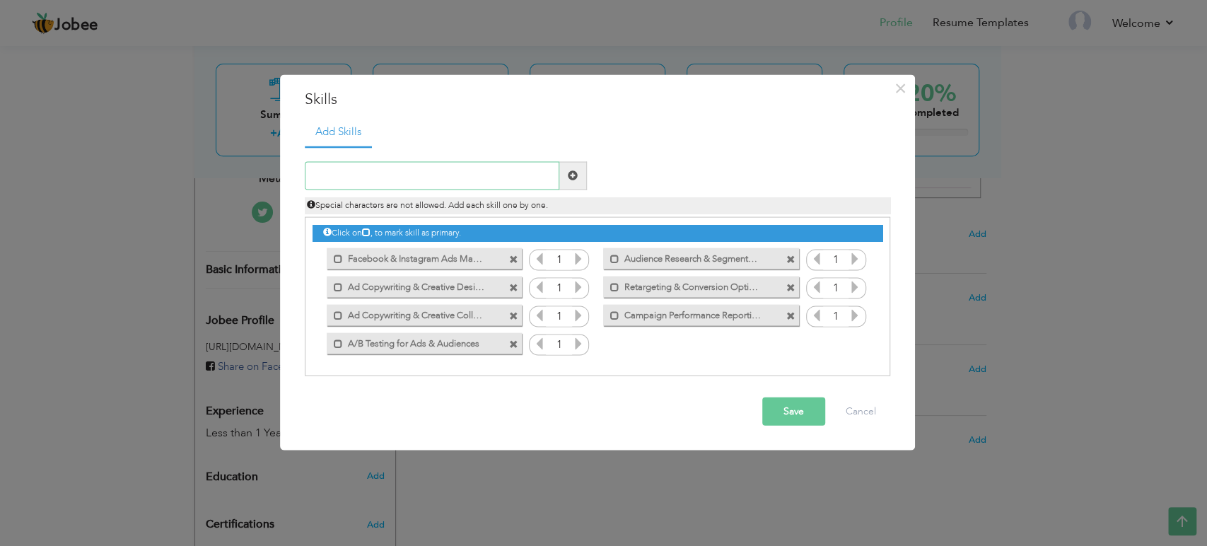
click at [464, 174] on input "text" at bounding box center [432, 175] width 255 height 28
paste input "Strong Analytical & Problem-Solving Skills"
type input "Strong Analytical & Problem-Solving Skills"
click at [565, 174] on span at bounding box center [573, 175] width 28 height 28
click at [793, 414] on button "Save" at bounding box center [793, 411] width 63 height 28
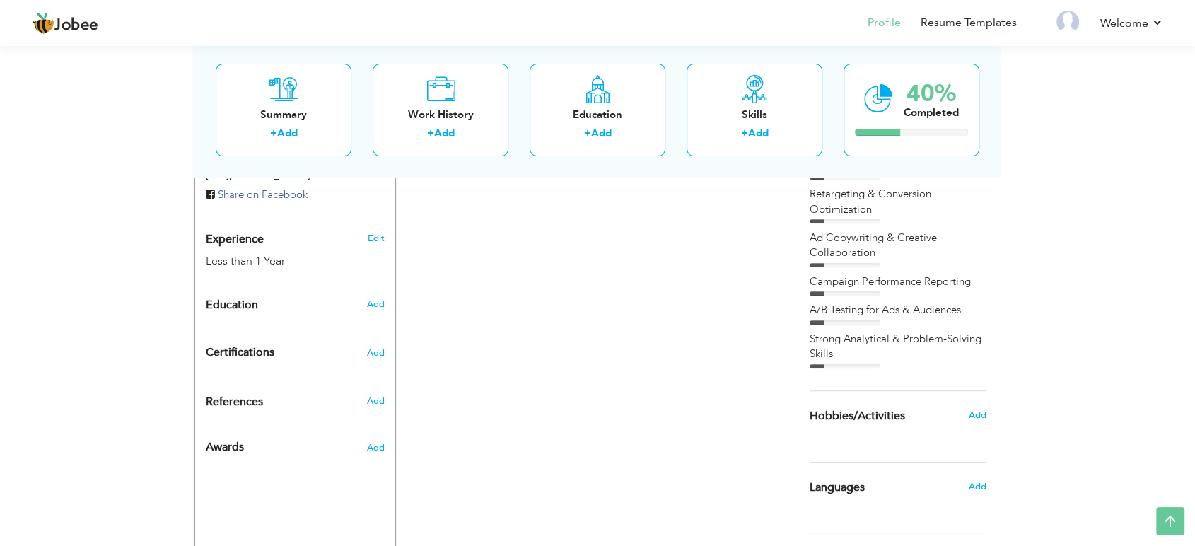
scroll to position [467, 0]
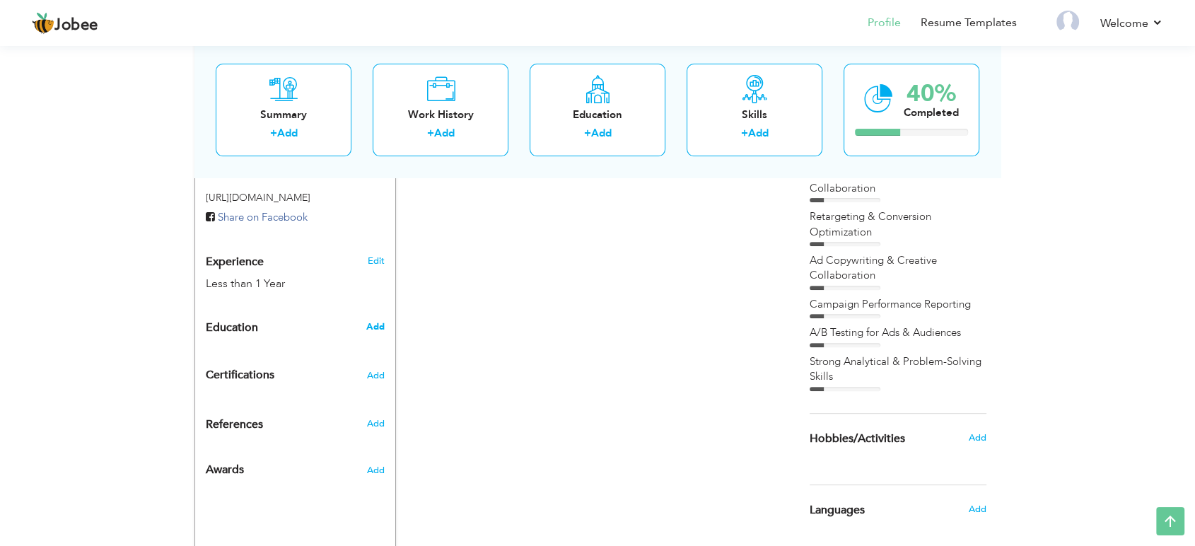
click at [371, 320] on span "Add" at bounding box center [375, 326] width 18 height 13
radio input "true"
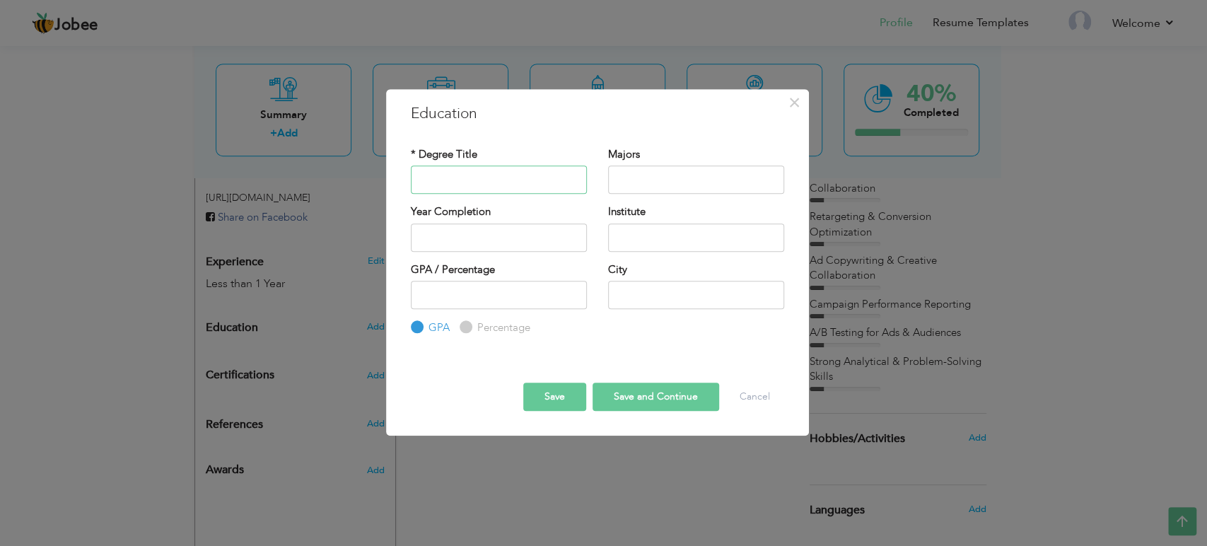
click at [526, 176] on input "text" at bounding box center [499, 179] width 176 height 28
click at [515, 231] on input "text" at bounding box center [499, 237] width 176 height 28
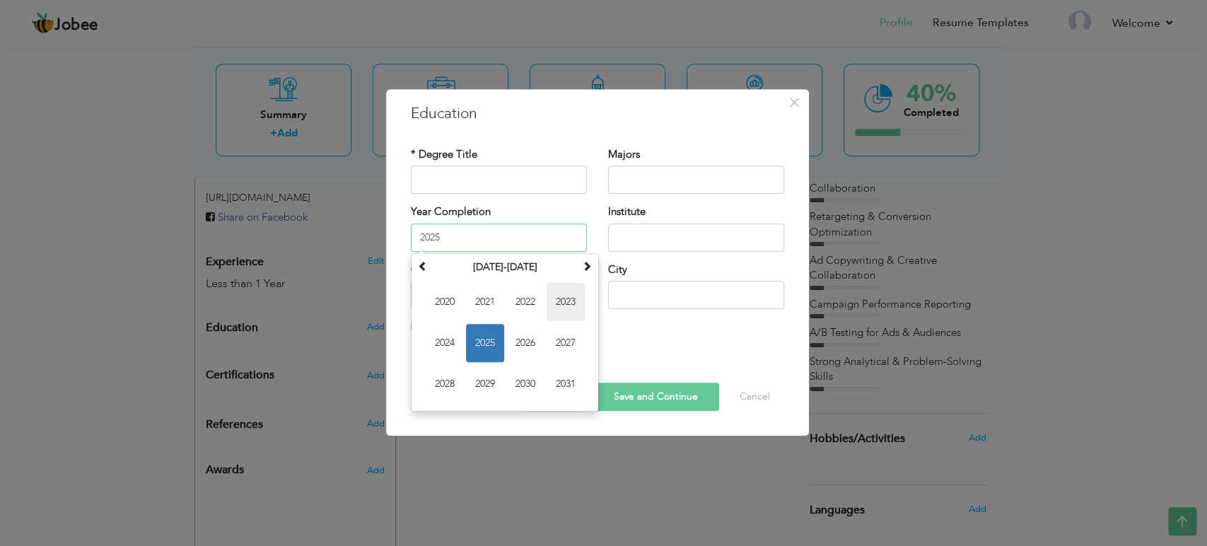
click at [570, 298] on span "2023" at bounding box center [566, 302] width 38 height 38
type input "2023"
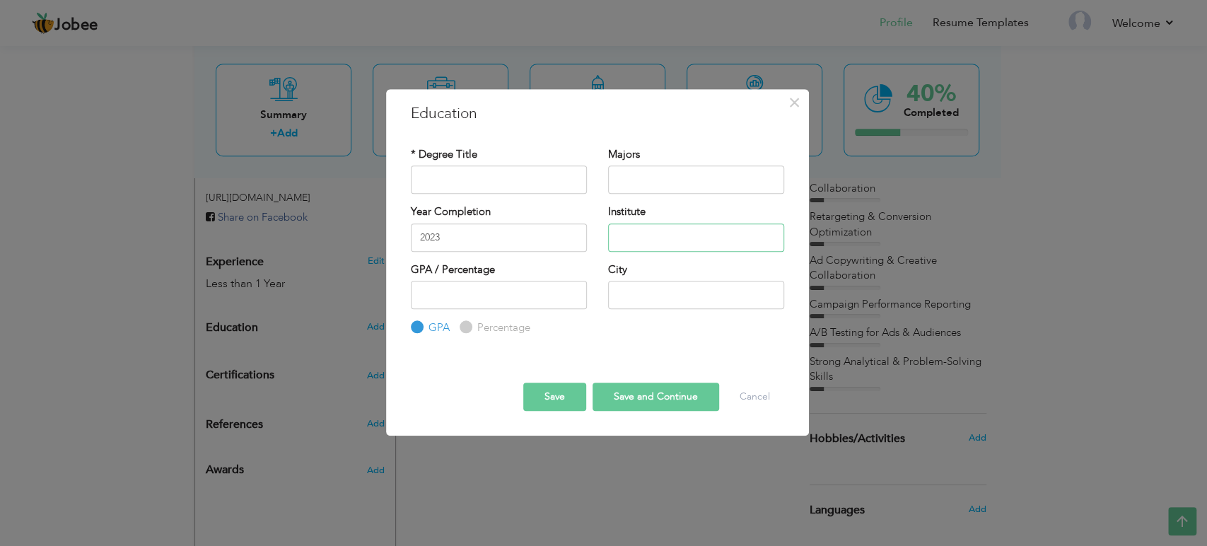
click at [646, 243] on input "text" at bounding box center [696, 237] width 176 height 28
click at [642, 185] on input "text" at bounding box center [696, 179] width 176 height 28
click at [670, 296] on input "text" at bounding box center [696, 295] width 176 height 28
type input "[GEOGRAPHIC_DATA]"
click at [547, 296] on input "number" at bounding box center [499, 295] width 176 height 28
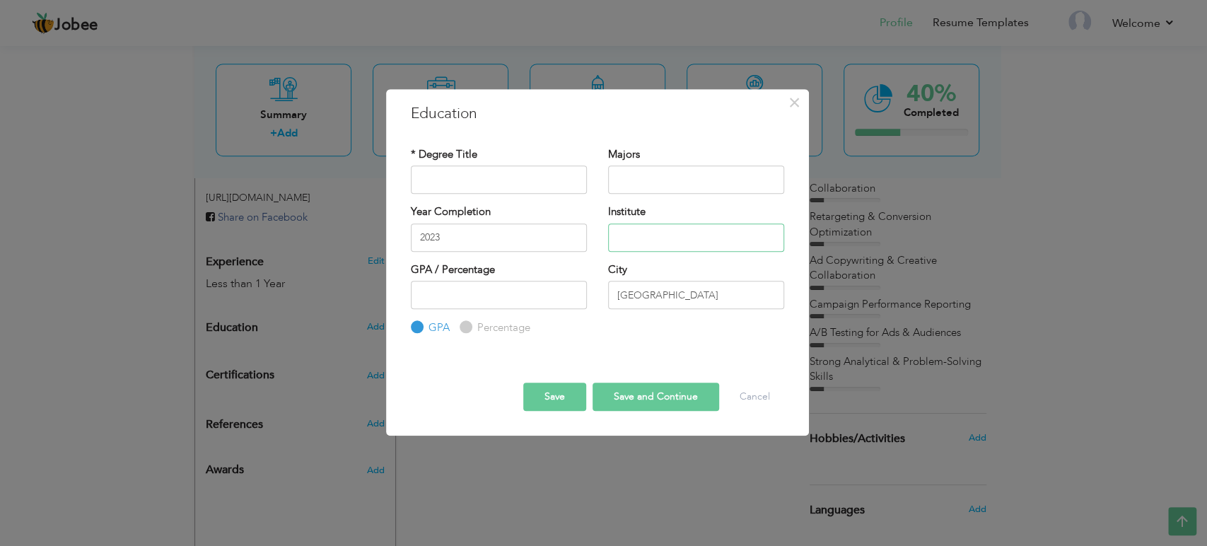
click at [651, 232] on input "text" at bounding box center [696, 237] width 176 height 28
click at [542, 180] on input "text" at bounding box center [499, 179] width 176 height 28
click at [549, 183] on input "FSC Pre-Enge" at bounding box center [499, 179] width 176 height 28
paste input "engineering"
type input "FSC Pre-Engineering"
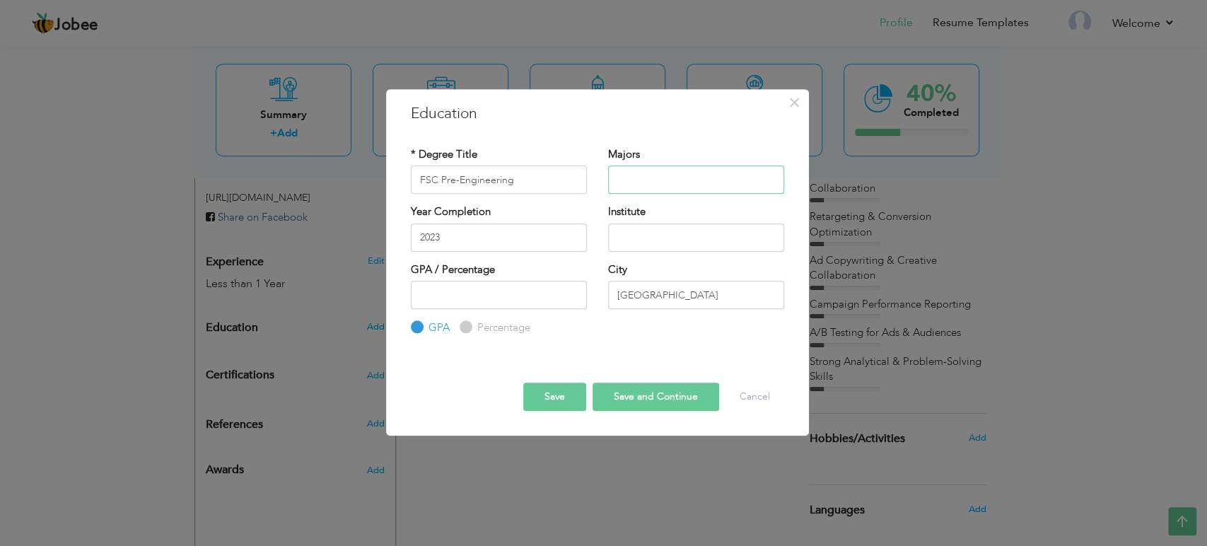
click at [633, 188] on input "text" at bounding box center [696, 179] width 176 height 28
click at [643, 400] on button "Save and Continue" at bounding box center [656, 397] width 127 height 28
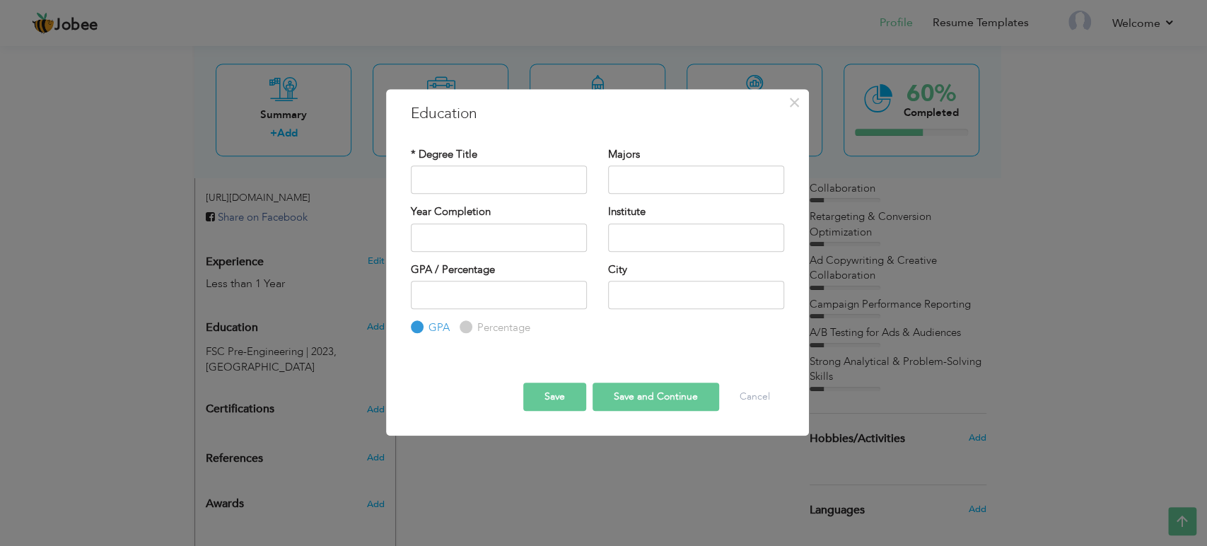
click at [564, 406] on button "Save" at bounding box center [554, 397] width 63 height 28
click at [760, 404] on button "Cancel" at bounding box center [755, 397] width 59 height 28
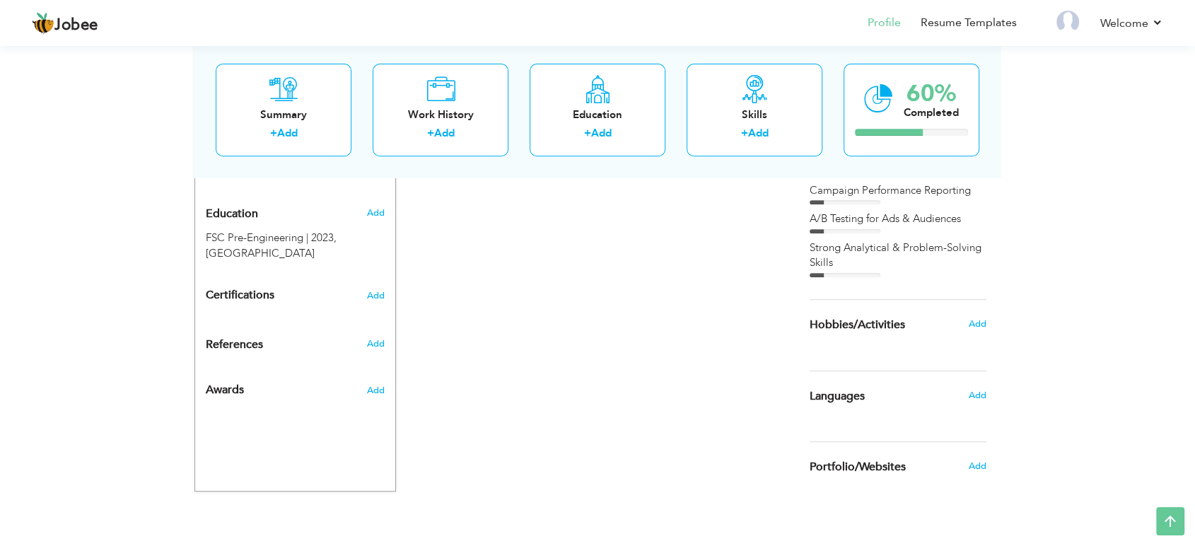
scroll to position [584, 0]
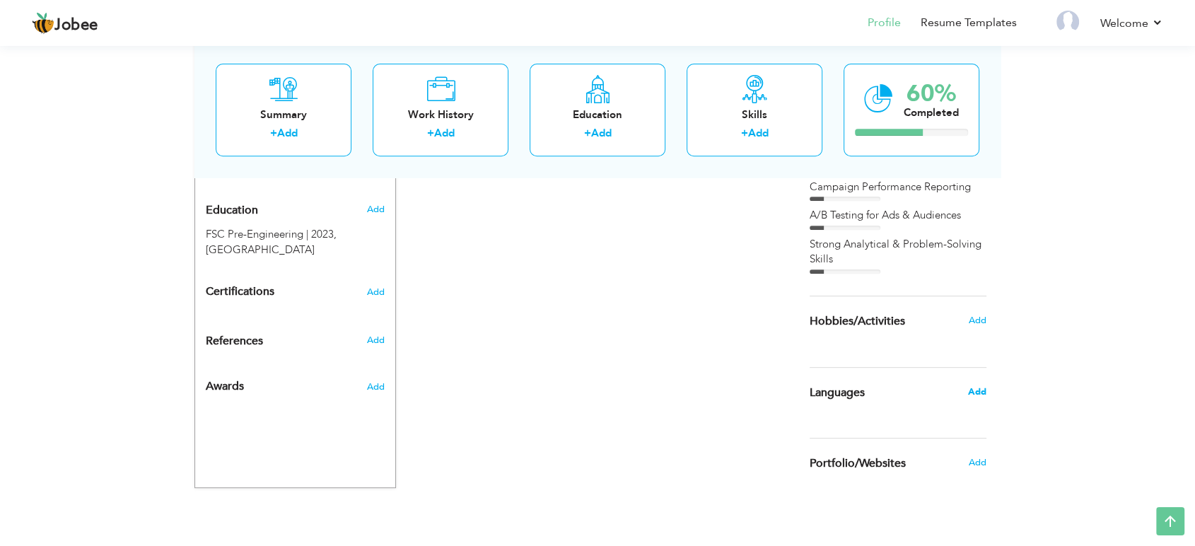
click at [976, 385] on span "Add" at bounding box center [977, 391] width 18 height 13
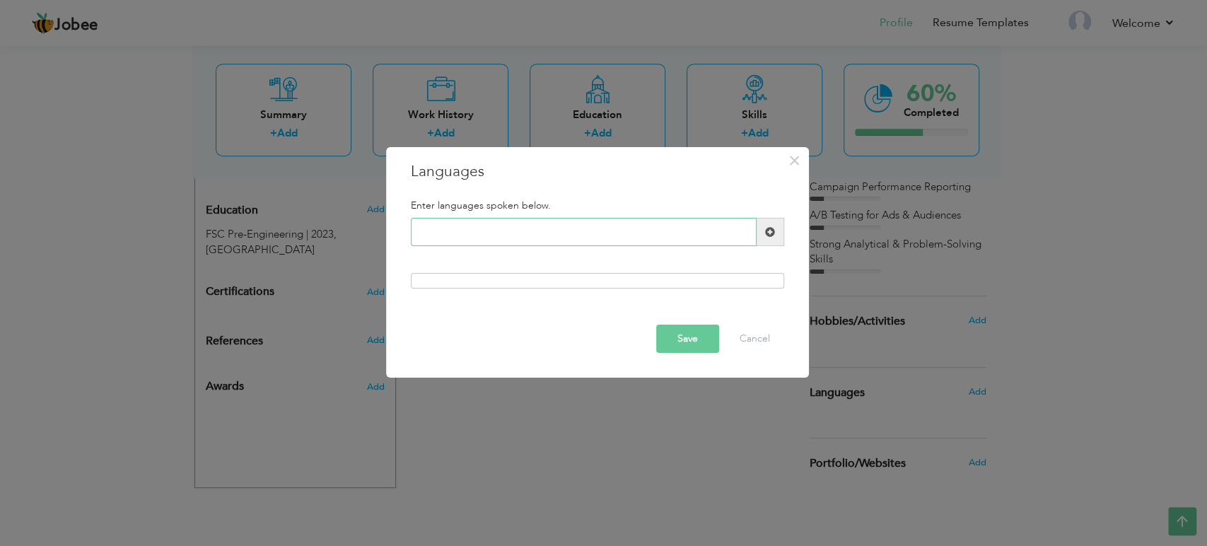
click at [603, 226] on input "text" at bounding box center [584, 232] width 346 height 28
type input "English"
click at [767, 233] on span at bounding box center [770, 232] width 10 height 10
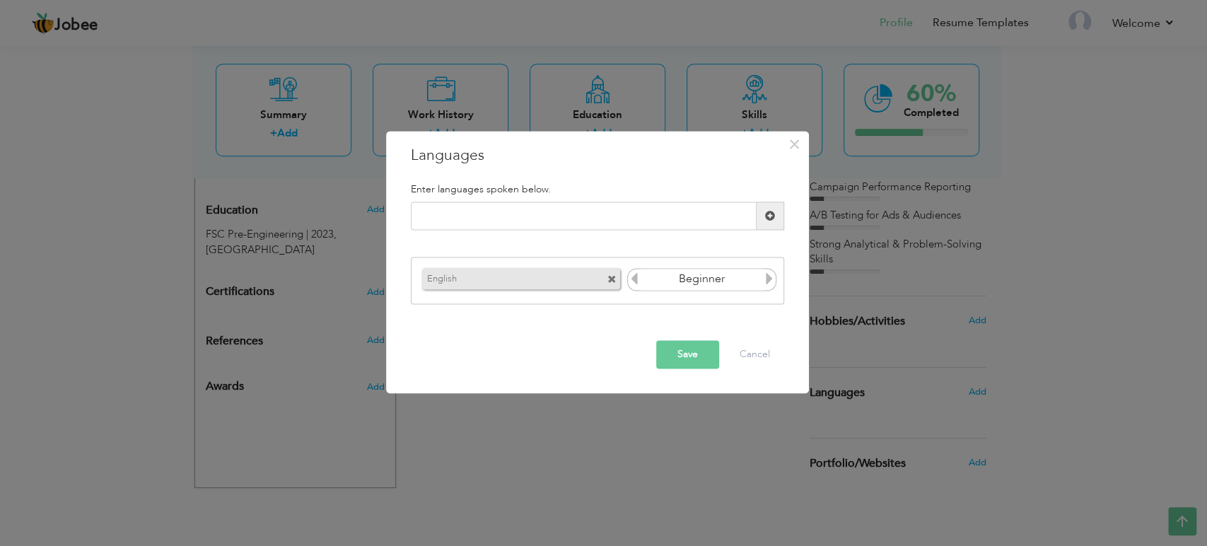
click at [736, 284] on input "Beginner" at bounding box center [702, 279] width 122 height 21
click at [769, 277] on icon at bounding box center [769, 278] width 13 height 13
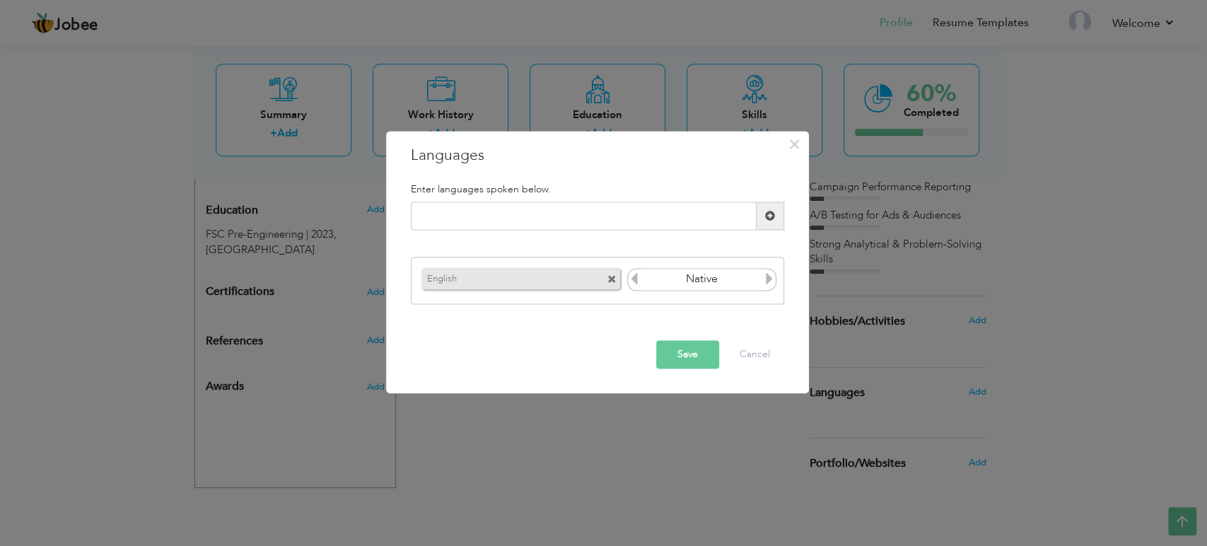
click at [636, 276] on icon at bounding box center [634, 278] width 13 height 13
click at [769, 284] on icon at bounding box center [769, 278] width 13 height 13
click at [662, 218] on input "text" at bounding box center [584, 216] width 346 height 28
type input "Urdu"
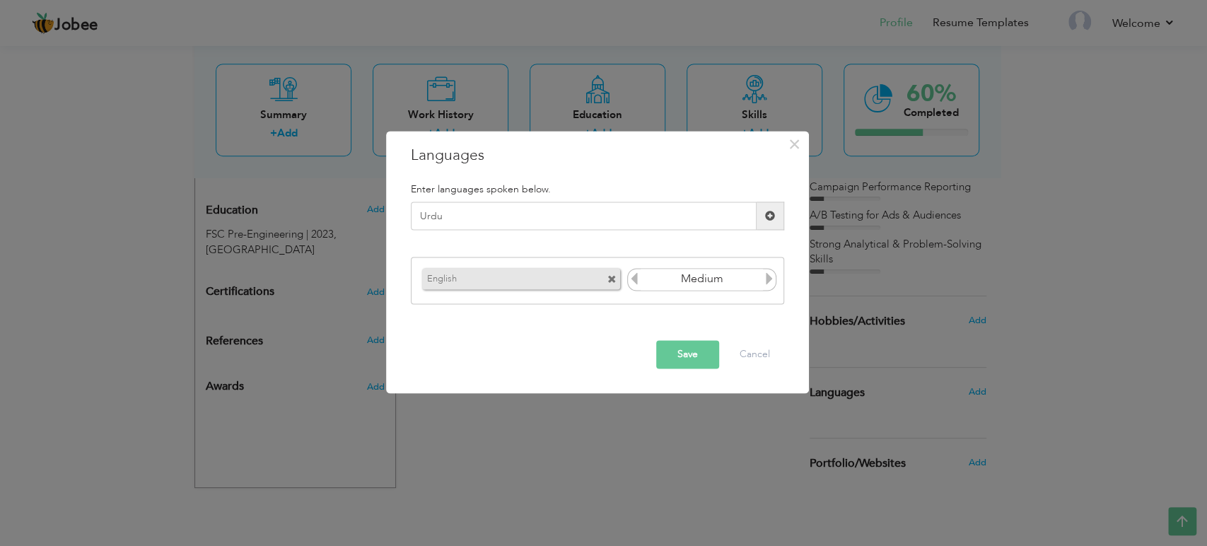
click at [772, 219] on span at bounding box center [770, 216] width 10 height 10
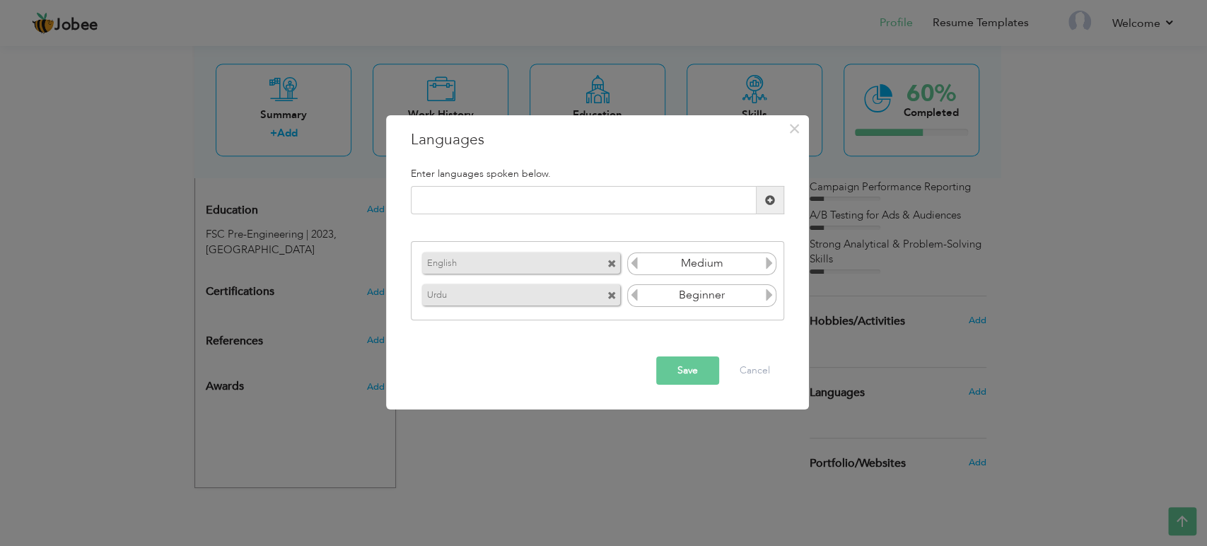
click at [766, 292] on icon at bounding box center [769, 295] width 13 height 13
click at [661, 198] on input "text" at bounding box center [584, 200] width 346 height 28
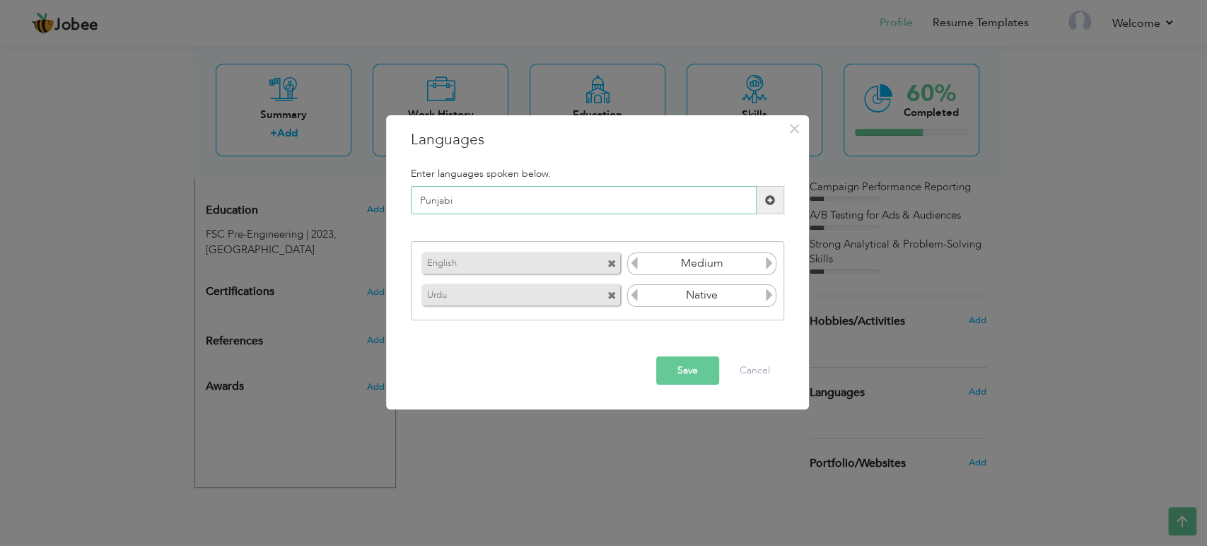
type input "Punjabi"
click at [769, 196] on span at bounding box center [770, 200] width 10 height 10
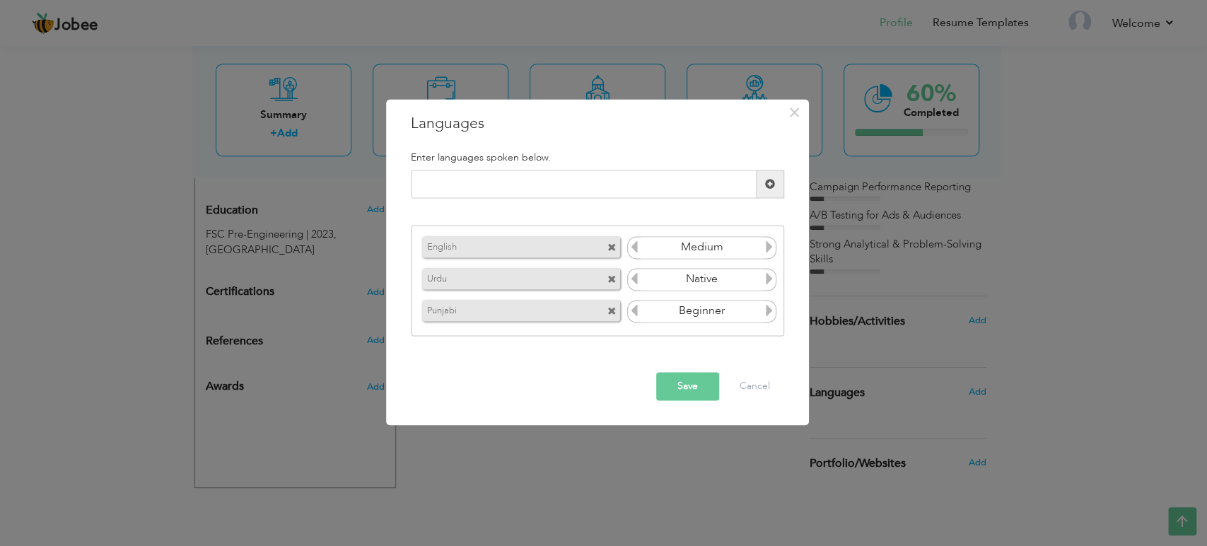
click at [764, 315] on icon at bounding box center [769, 310] width 13 height 13
click at [687, 392] on button "Save" at bounding box center [687, 387] width 63 height 28
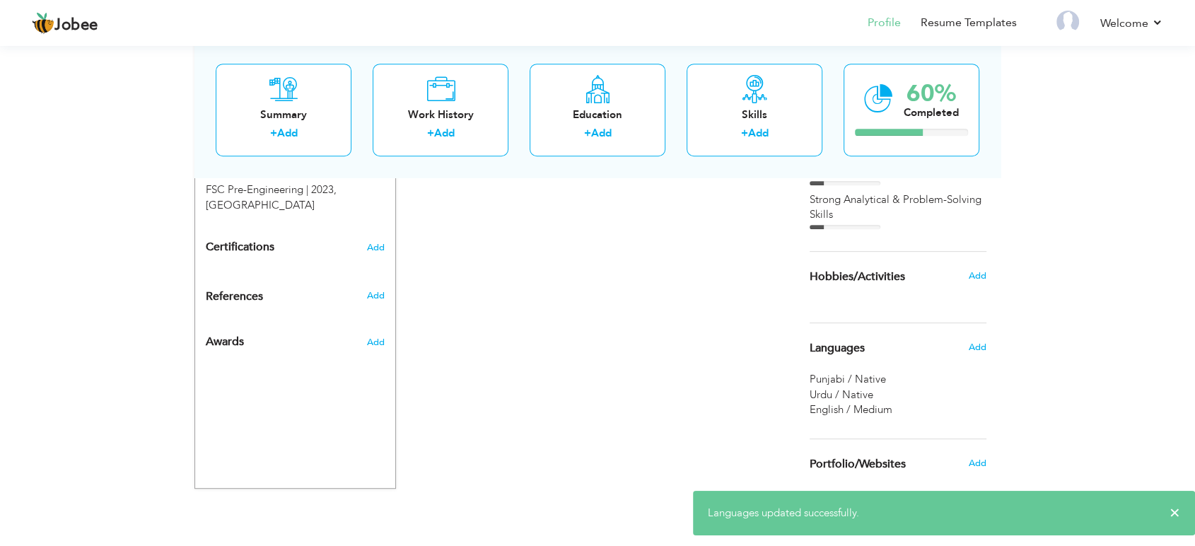
scroll to position [629, 0]
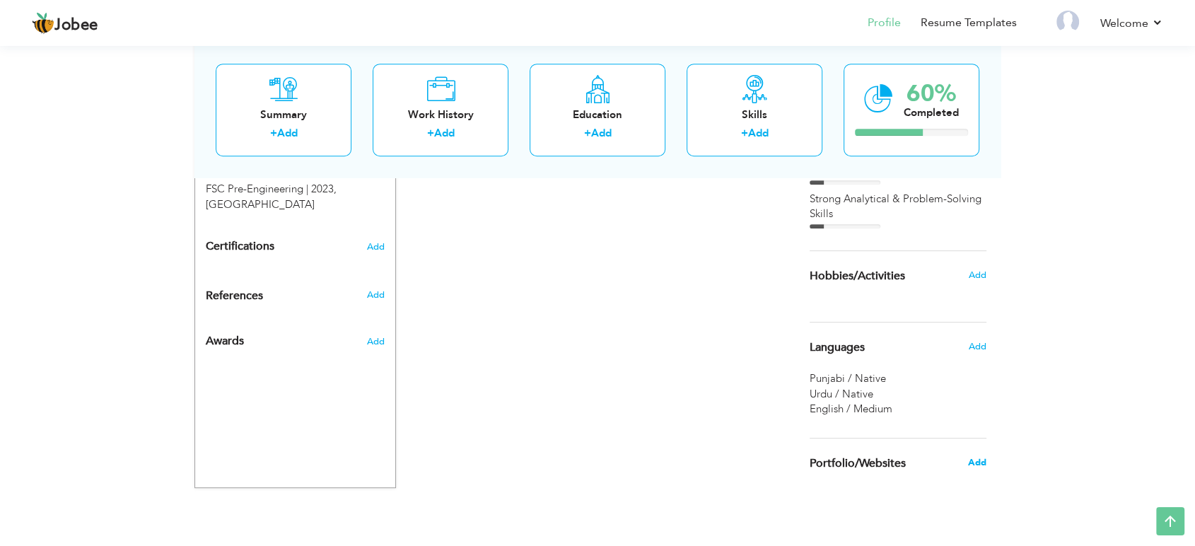
click at [974, 456] on span "Add" at bounding box center [977, 462] width 18 height 13
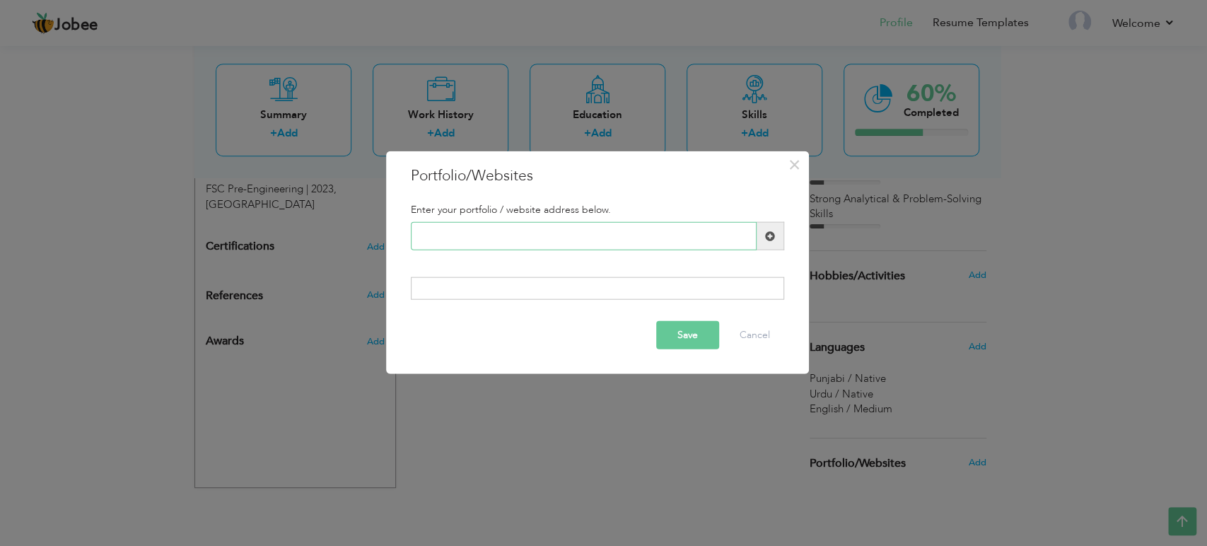
click at [530, 236] on input "text" at bounding box center [584, 236] width 346 height 28
click at [533, 233] on input "text" at bounding box center [584, 236] width 346 height 28
paste input "[URL][PERSON_NAME][DOMAIN_NAME]"
type input "[URL][PERSON_NAME][DOMAIN_NAME]"
click at [608, 287] on div at bounding box center [597, 288] width 373 height 23
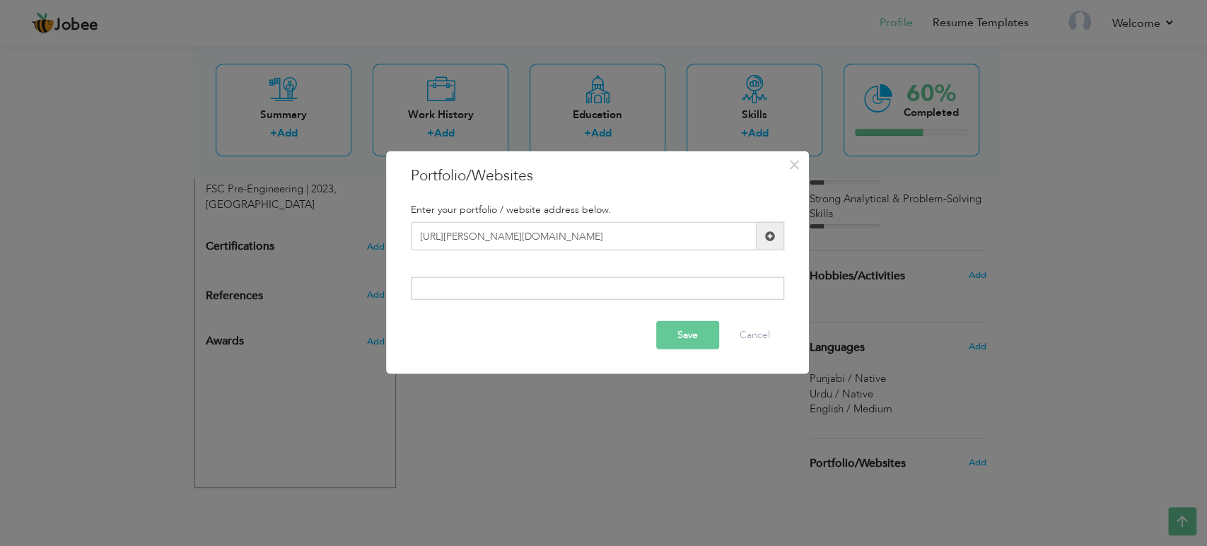
click at [688, 335] on button "Save" at bounding box center [687, 334] width 63 height 28
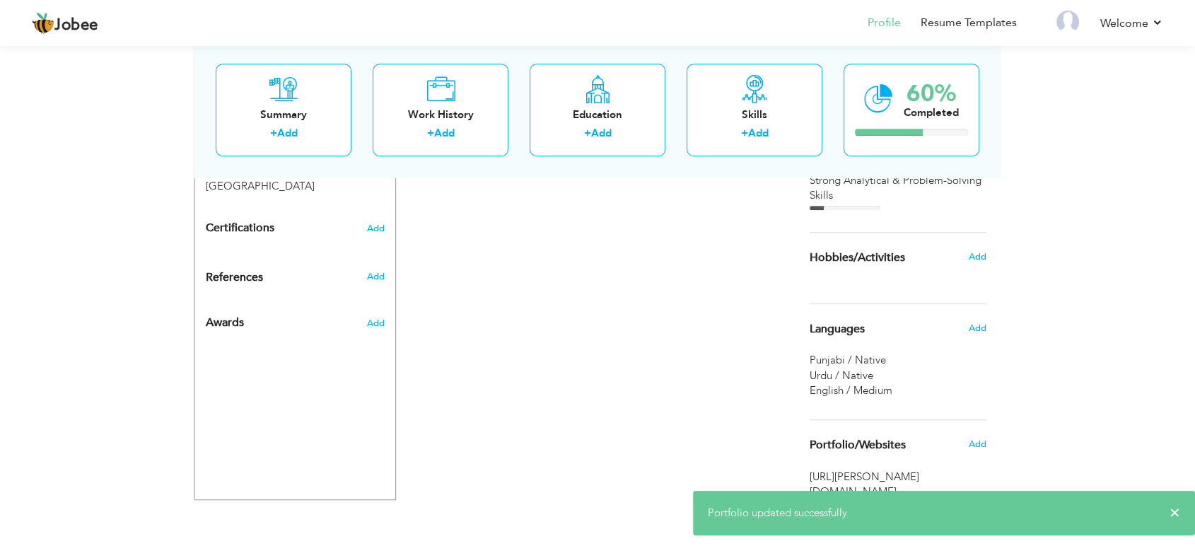
scroll to position [661, 0]
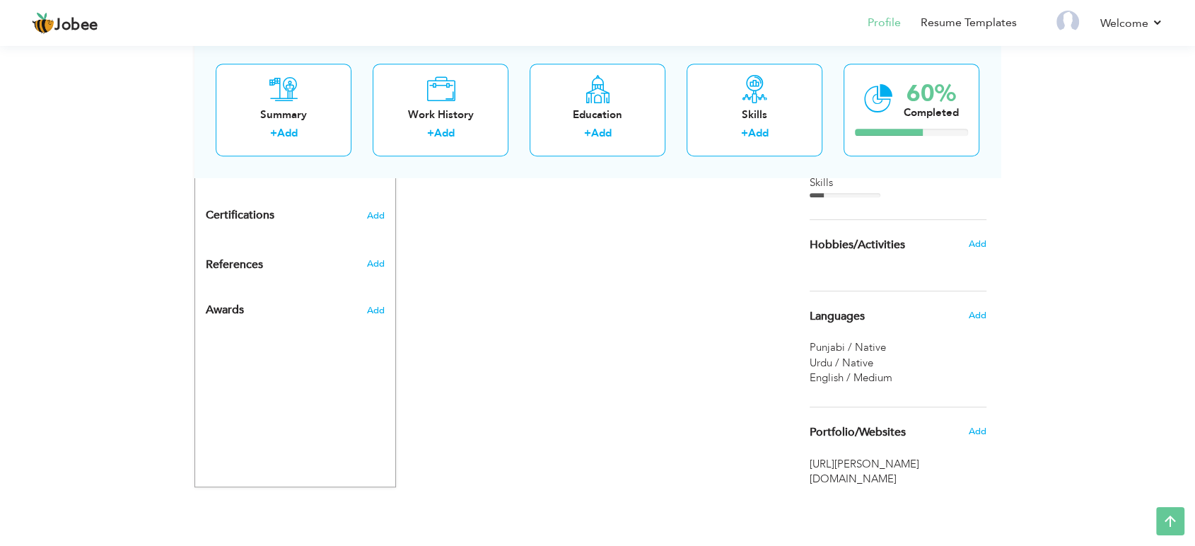
click at [724, 378] on div "CV Import Profile Strength 0% Select an Item from right menu Work History * Job…" at bounding box center [597, 46] width 403 height 881
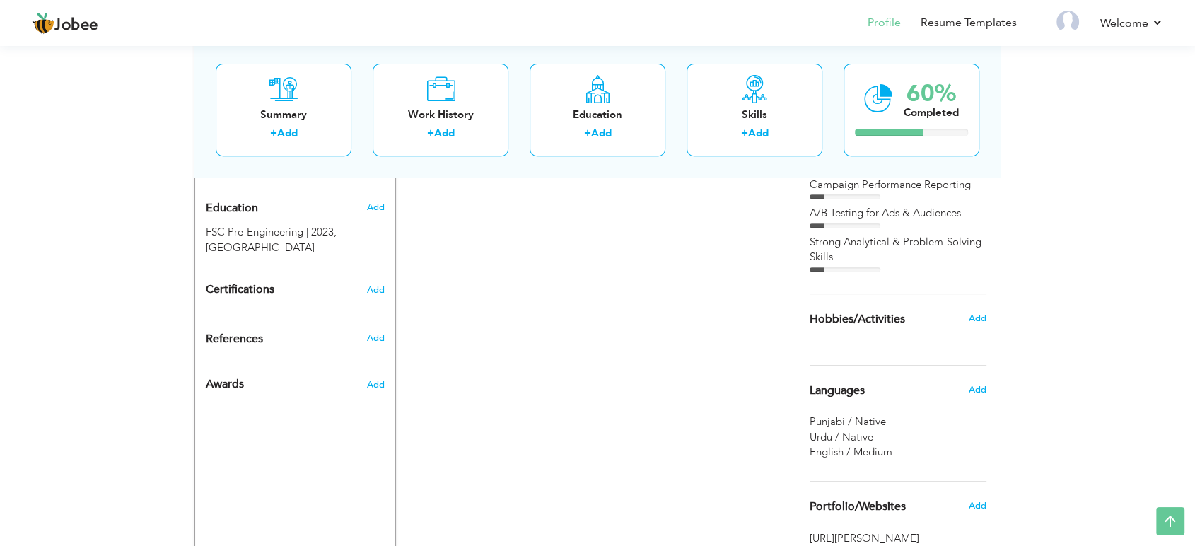
scroll to position [582, 0]
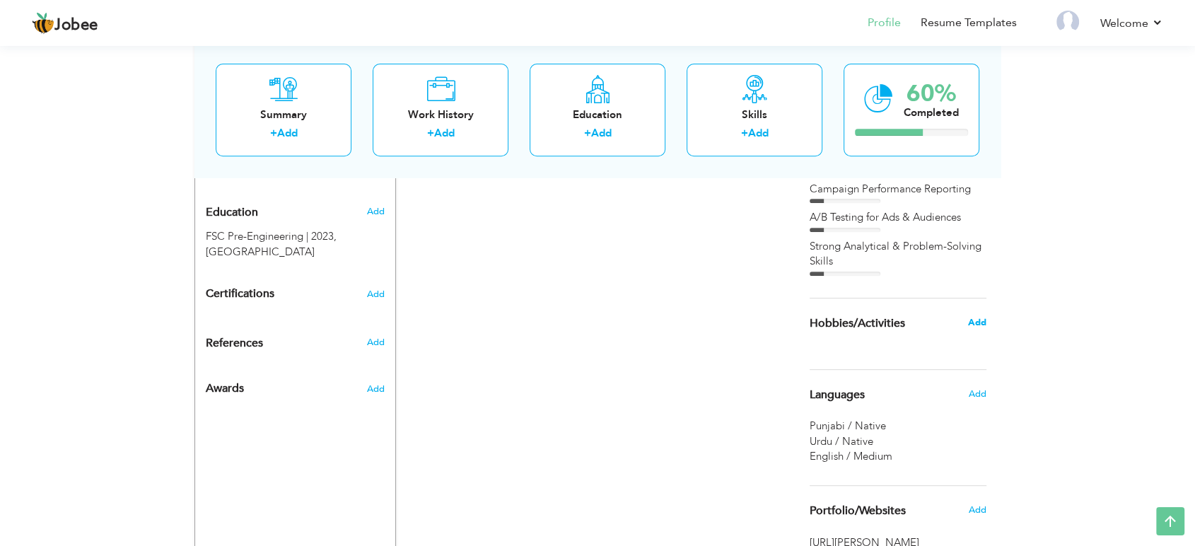
click at [979, 318] on span "Add" at bounding box center [977, 322] width 18 height 13
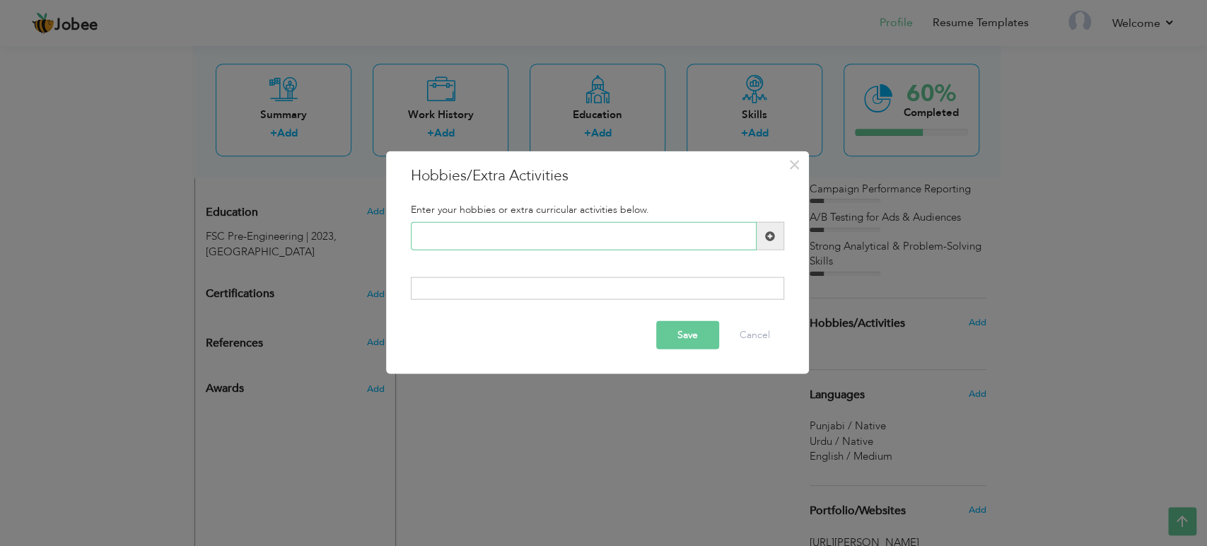
click at [573, 239] on input "text" at bounding box center [584, 236] width 346 height 28
type input "Adventure"
click at [766, 246] on span at bounding box center [771, 236] width 28 height 28
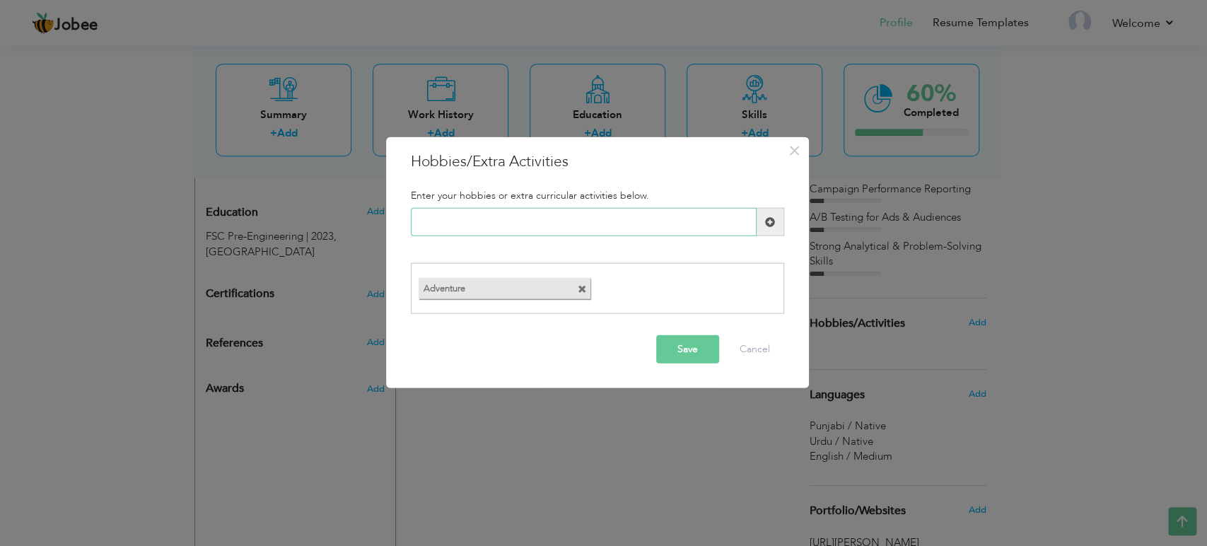
click at [661, 228] on input "text" at bounding box center [584, 222] width 346 height 28
type input "Travelling"
click at [779, 219] on span at bounding box center [771, 222] width 28 height 28
click at [666, 223] on input "text" at bounding box center [584, 222] width 346 height 28
type input "Marketing"
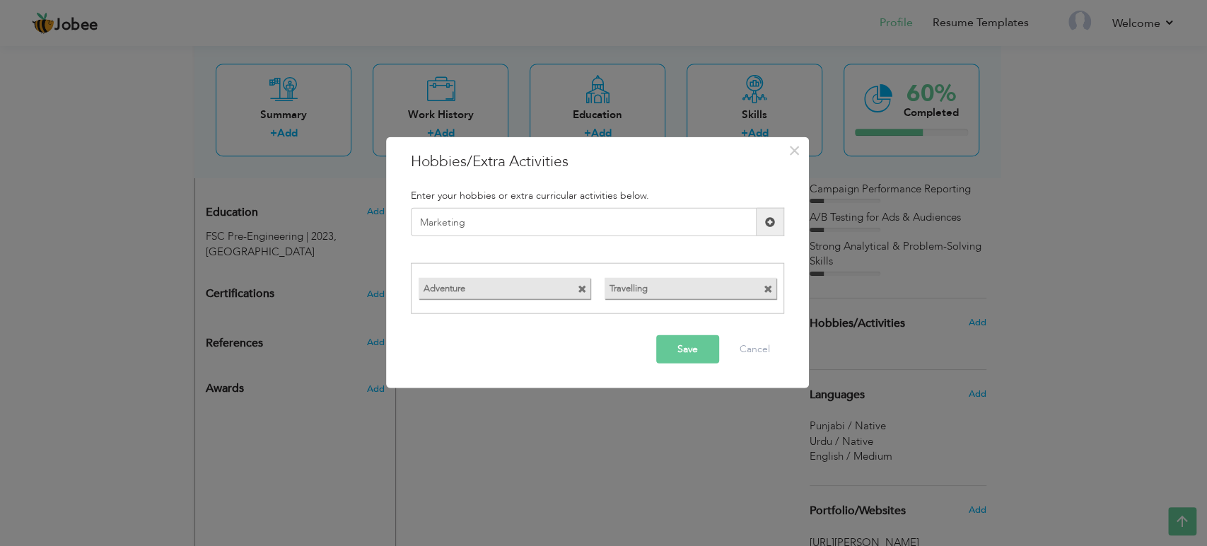
click at [774, 229] on span at bounding box center [771, 222] width 28 height 28
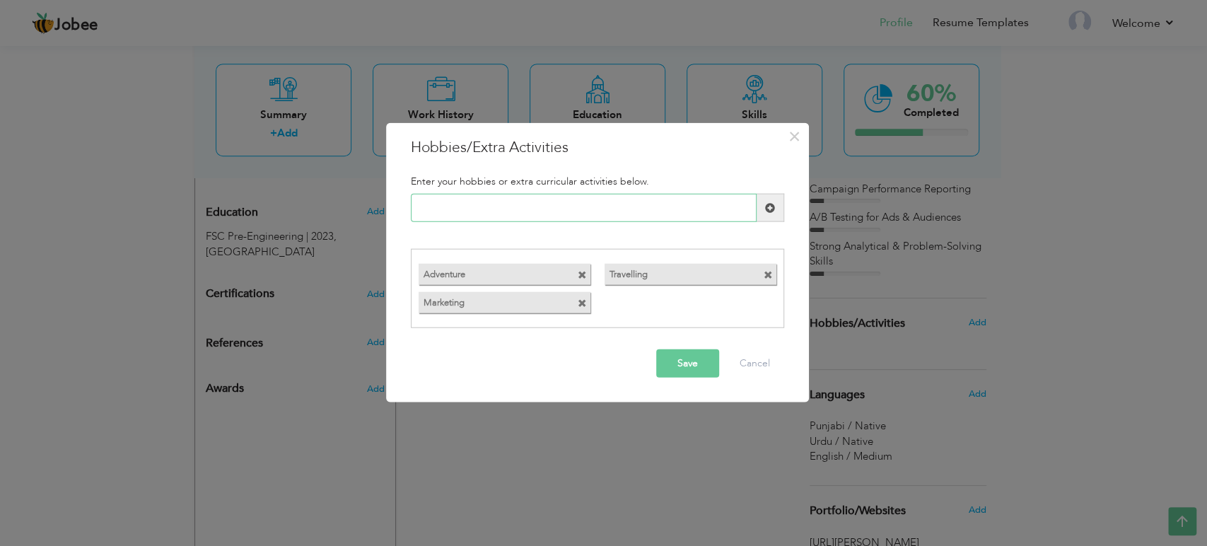
click at [677, 209] on input "text" at bounding box center [584, 208] width 346 height 28
type input "Batmintan"
click at [764, 211] on span at bounding box center [771, 208] width 28 height 28
click at [699, 354] on button "Save" at bounding box center [687, 363] width 63 height 28
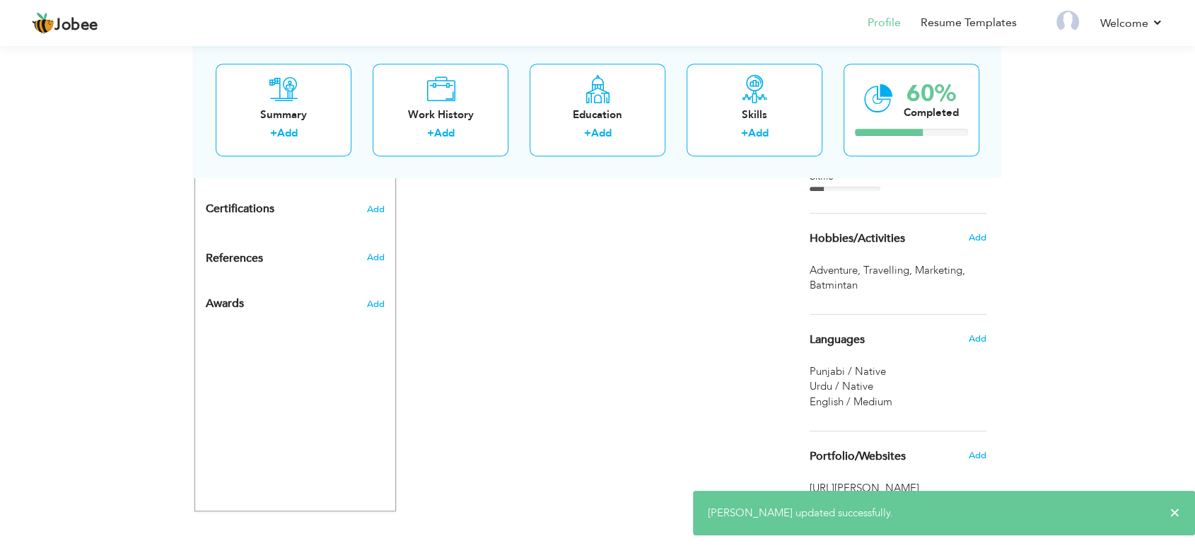
scroll to position [690, 0]
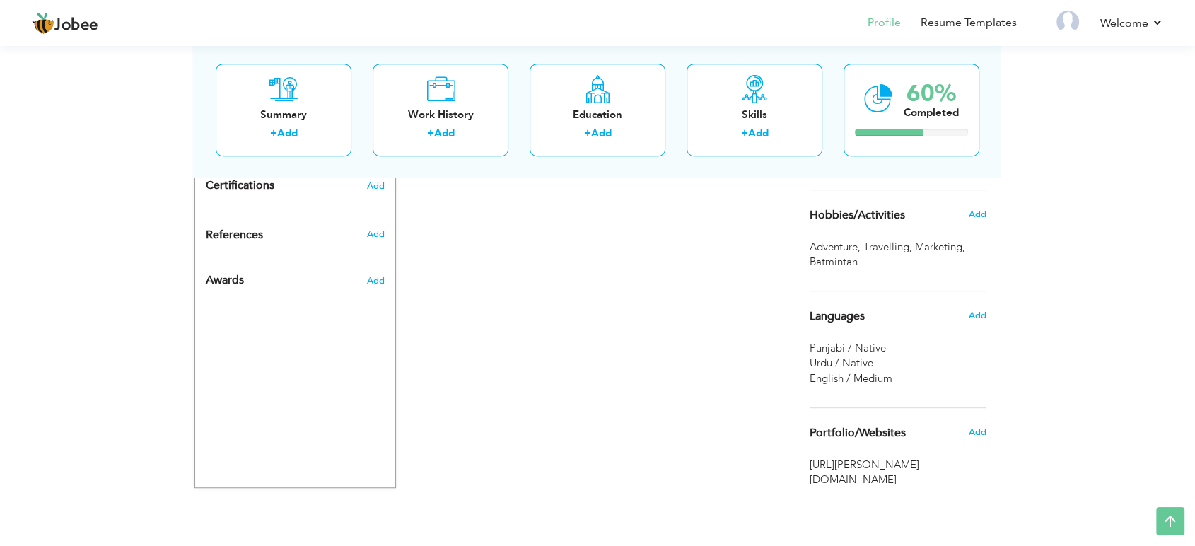
click at [882, 466] on span "[URL][PERSON_NAME][DOMAIN_NAME]" at bounding box center [898, 473] width 177 height 30
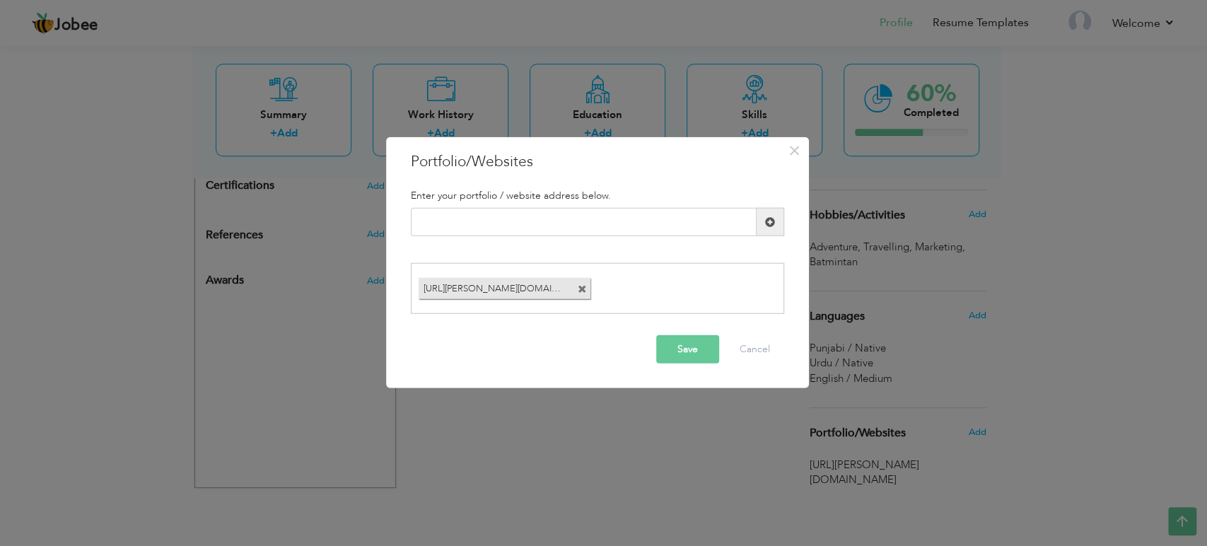
click at [698, 347] on button "Save" at bounding box center [687, 349] width 63 height 28
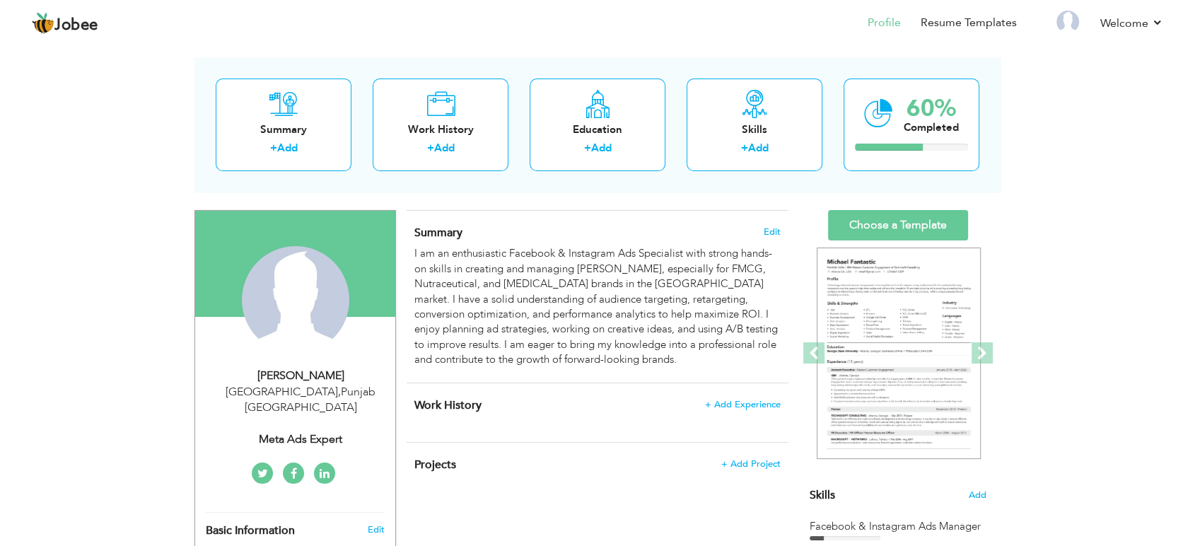
scroll to position [65, 0]
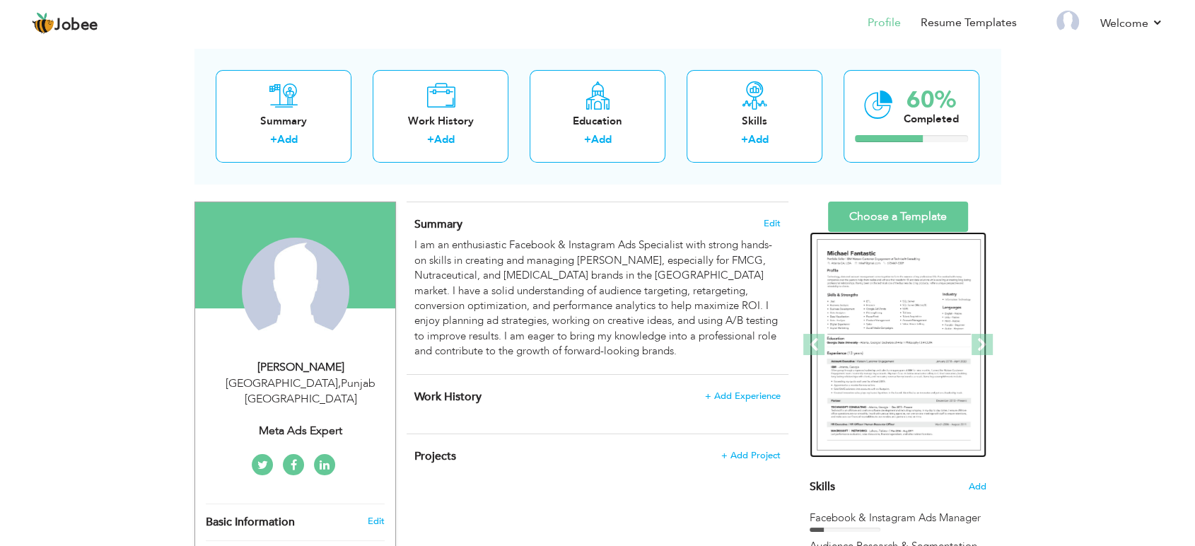
click at [906, 310] on img at bounding box center [899, 345] width 164 height 212
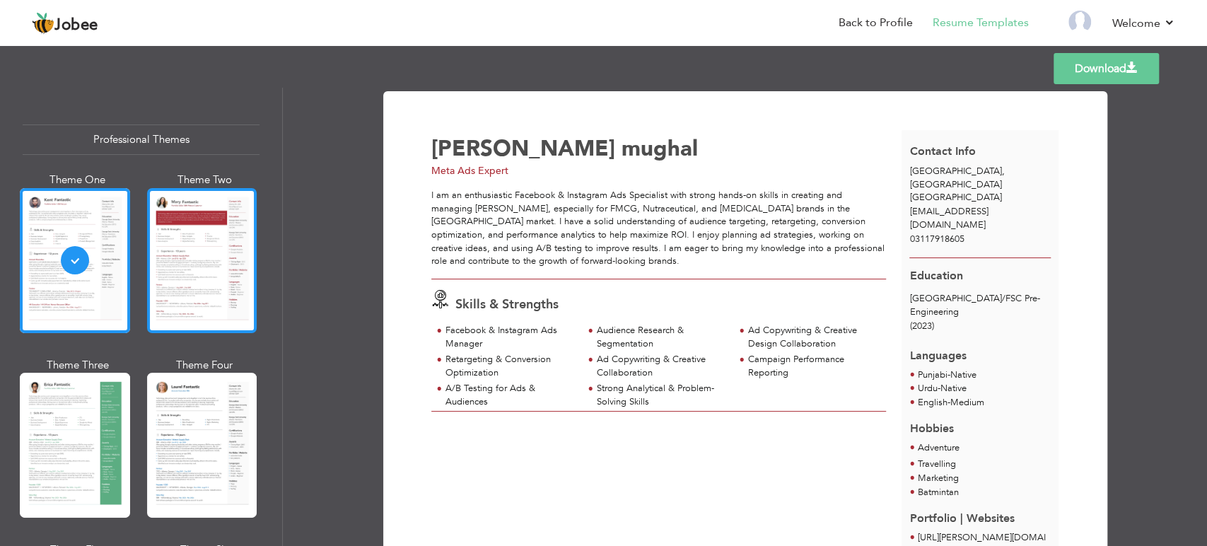
click at [192, 262] on div at bounding box center [202, 260] width 110 height 145
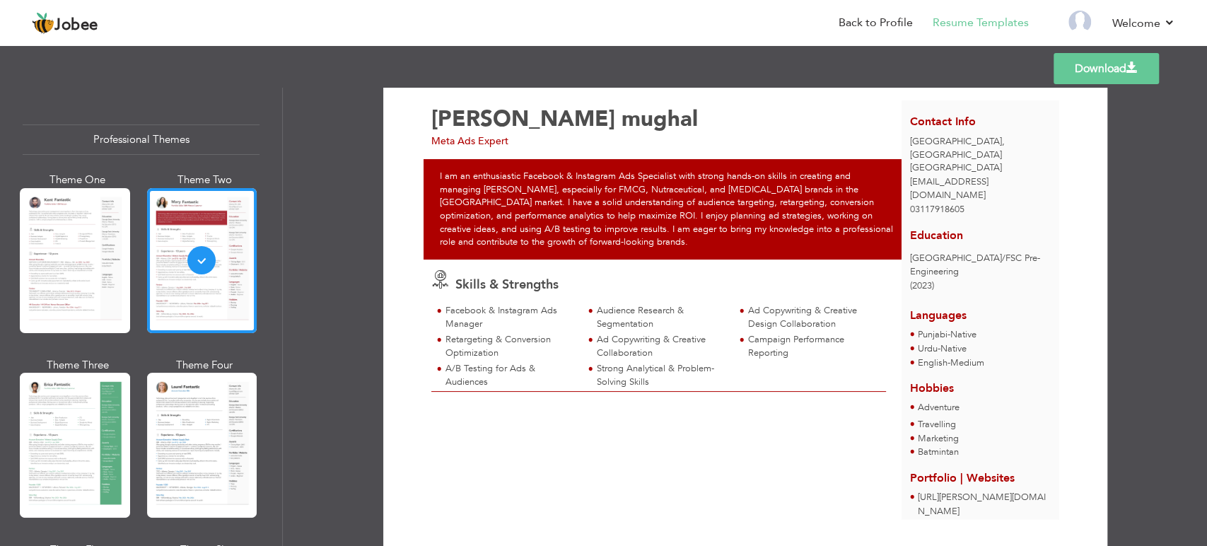
scroll to position [62, 0]
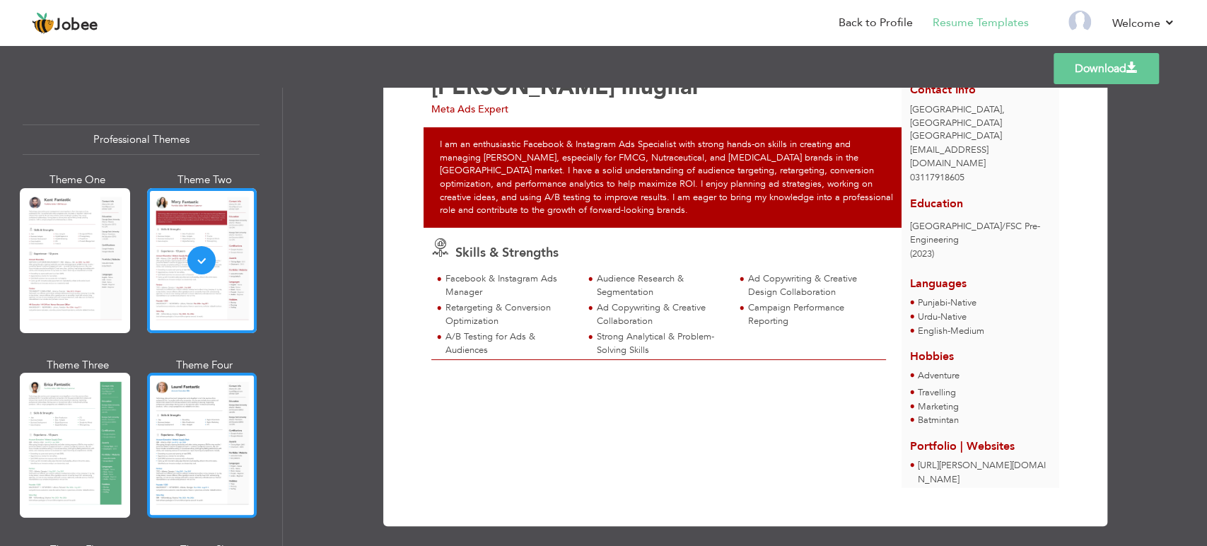
click at [200, 438] on div at bounding box center [202, 445] width 110 height 145
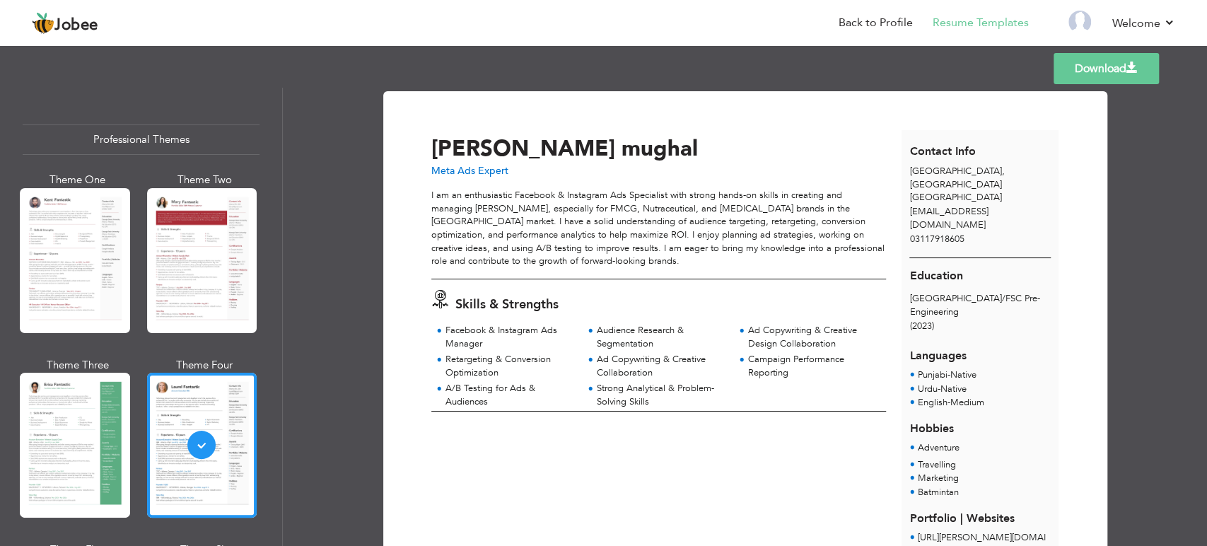
scroll to position [68, 0]
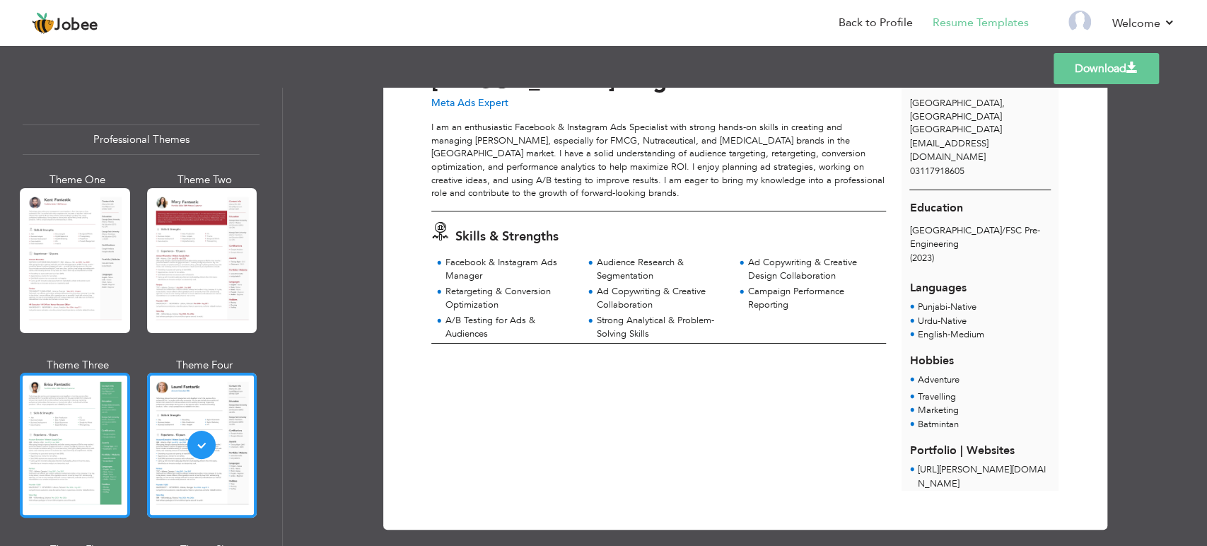
click at [79, 448] on div at bounding box center [75, 445] width 110 height 145
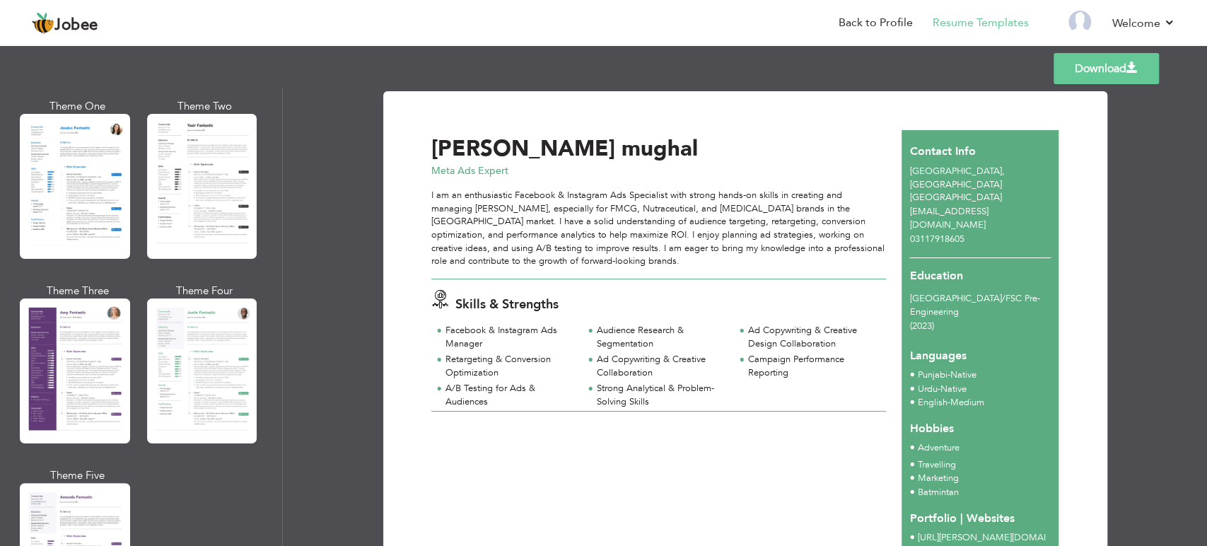
scroll to position [1113, 0]
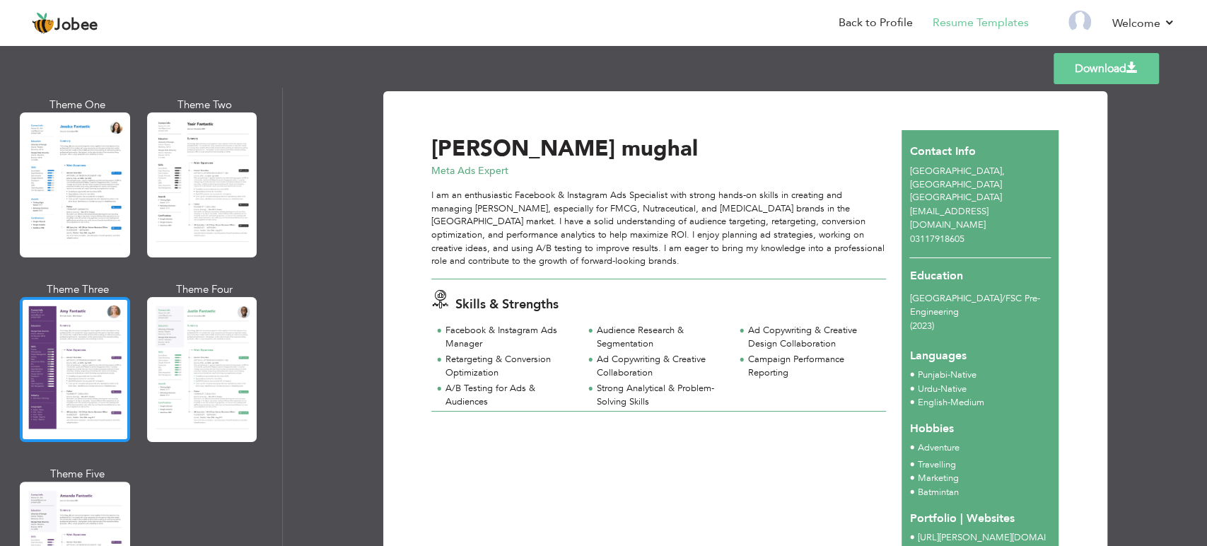
click at [79, 335] on div at bounding box center [75, 369] width 110 height 145
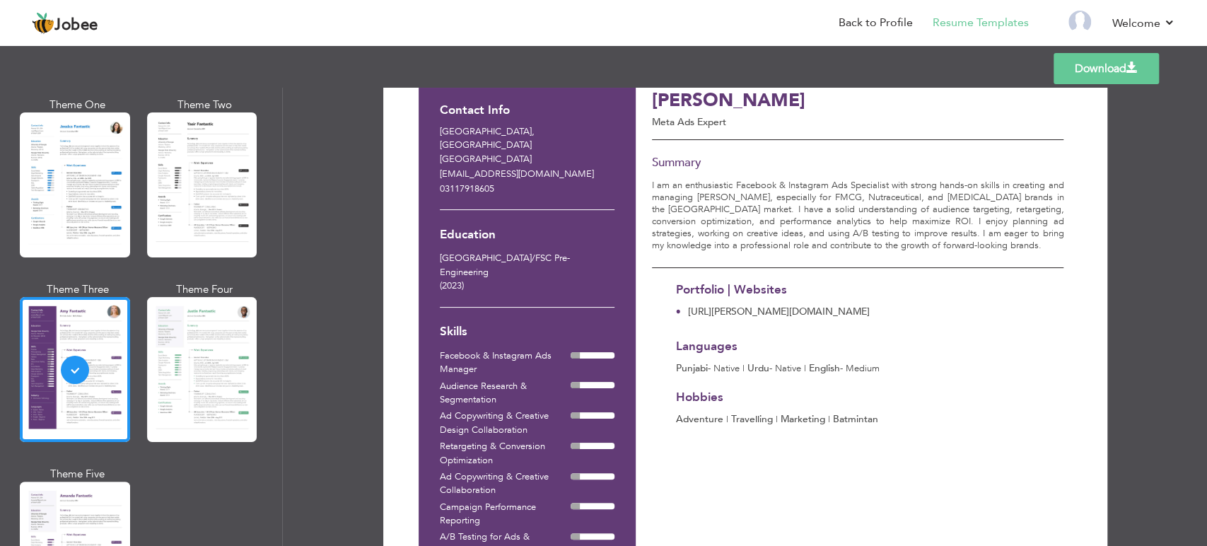
scroll to position [0, 0]
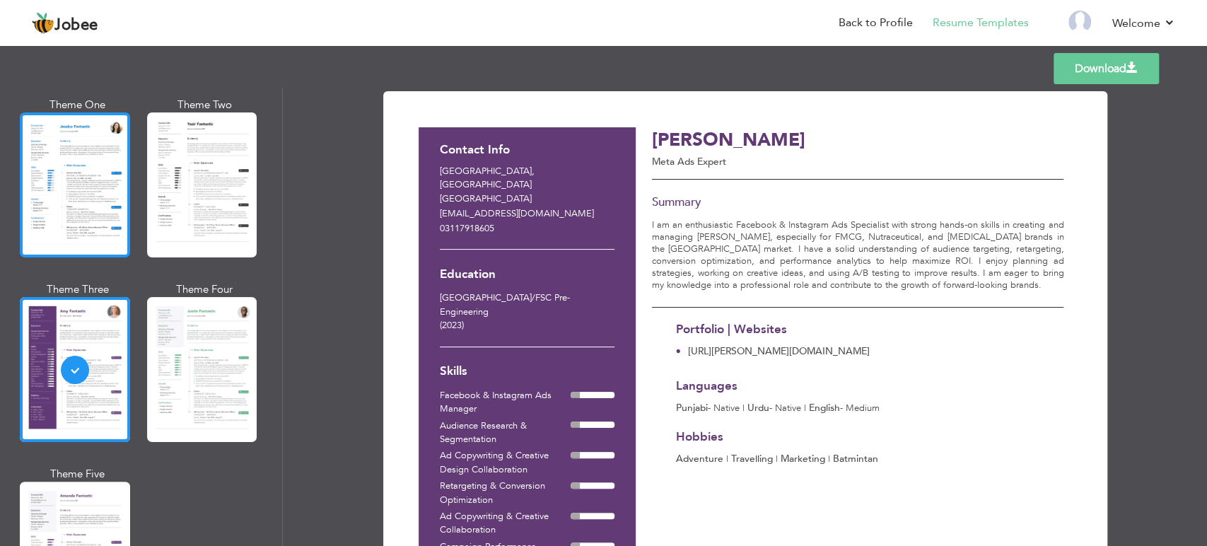
click at [92, 209] on div at bounding box center [75, 184] width 110 height 145
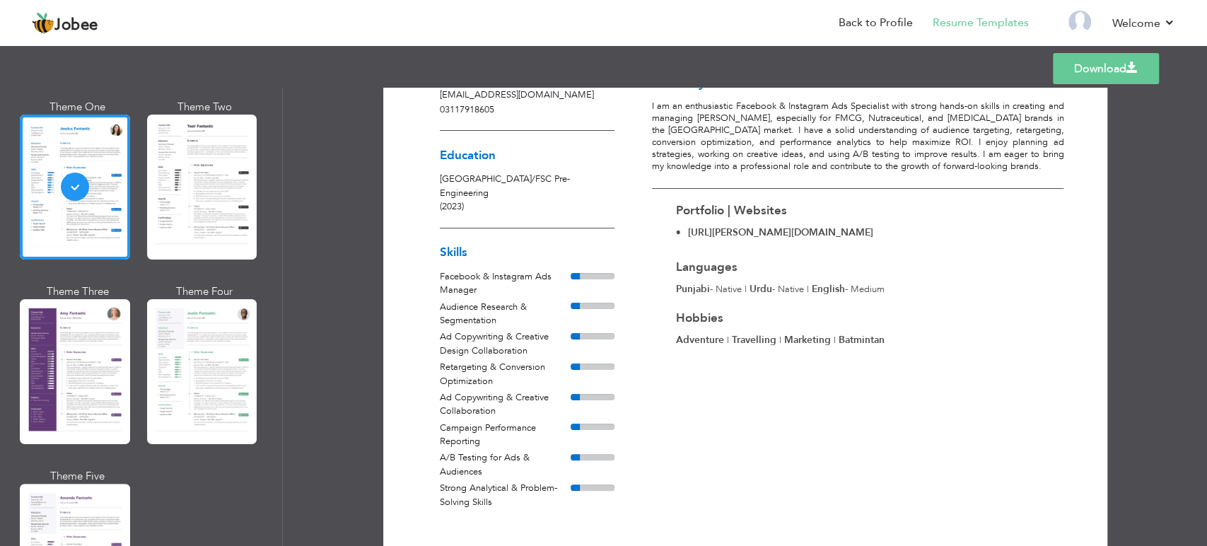
scroll to position [124, 0]
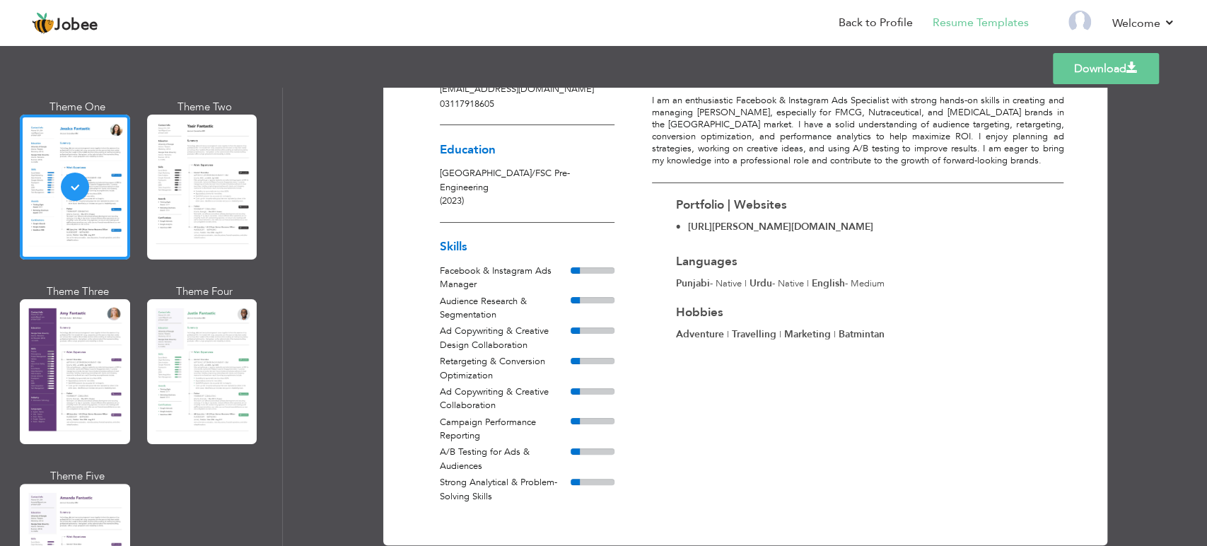
click at [590, 418] on div at bounding box center [593, 421] width 44 height 6
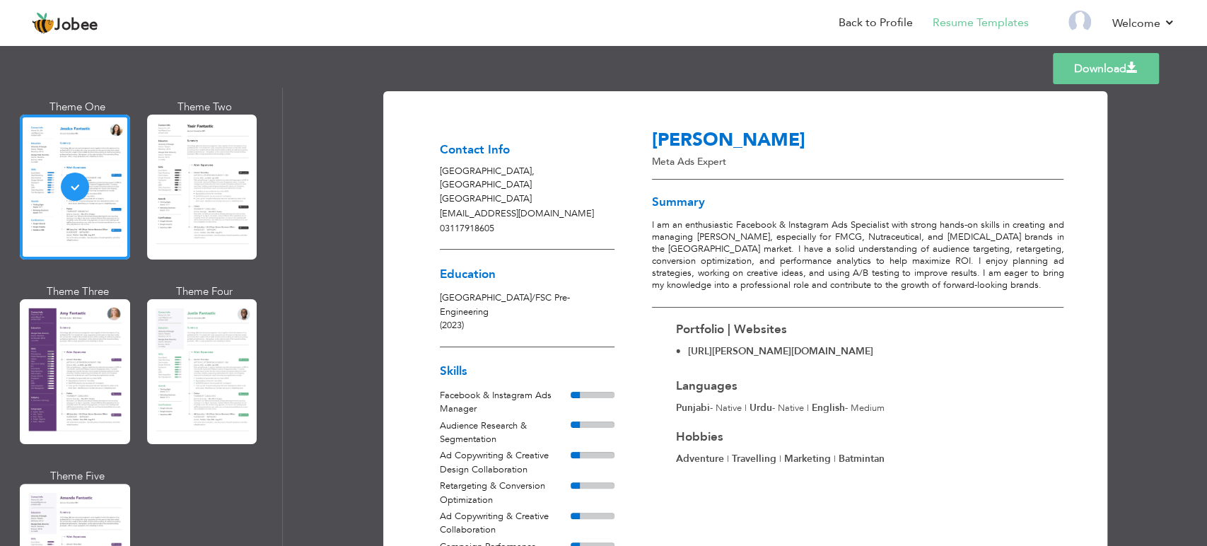
click at [1103, 69] on link "Download" at bounding box center [1106, 68] width 106 height 31
